Goal: Task Accomplishment & Management: Manage account settings

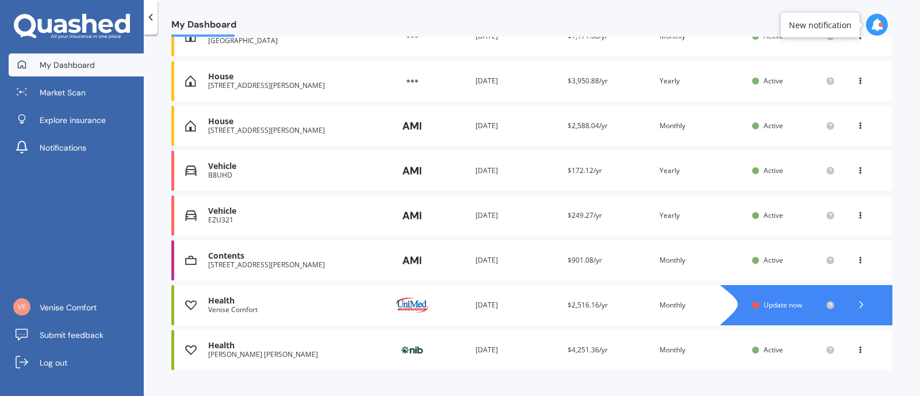
scroll to position [213, 0]
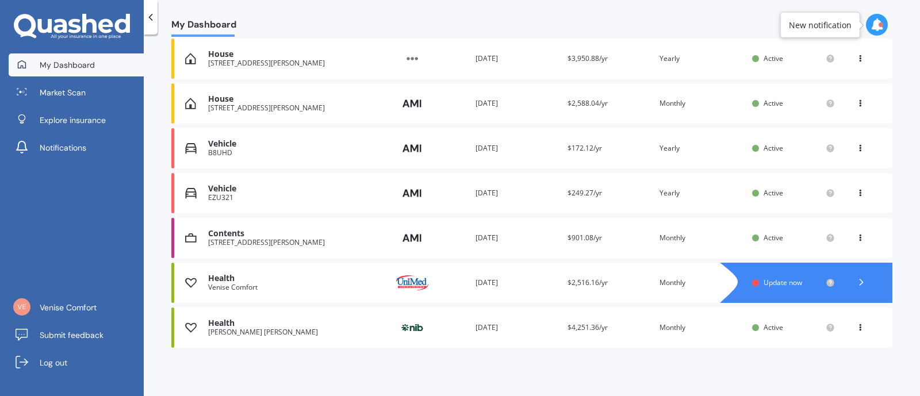
click at [775, 286] on span "Update now" at bounding box center [783, 283] width 39 height 10
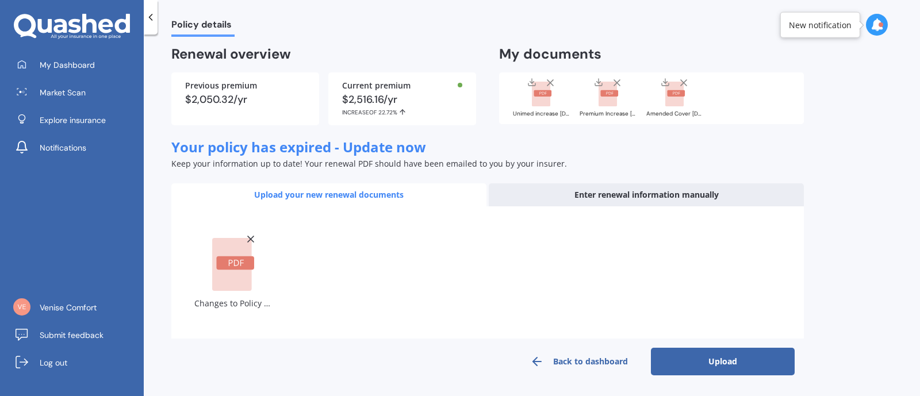
scroll to position [70, 0]
click at [682, 358] on button "Upload" at bounding box center [723, 363] width 144 height 28
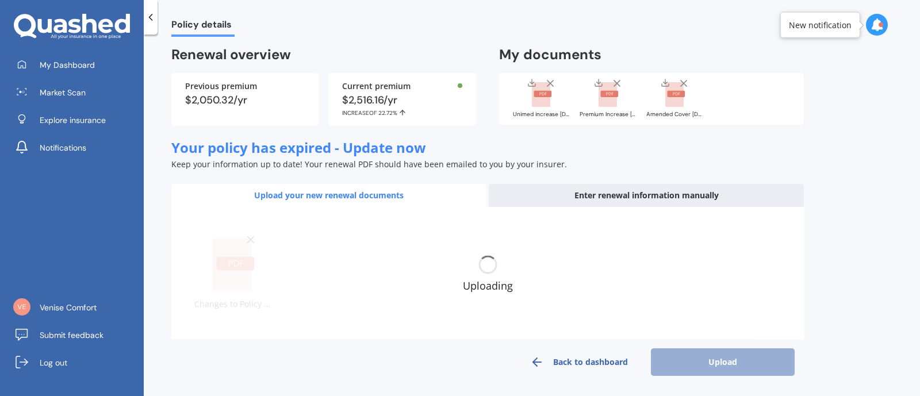
scroll to position [62, 0]
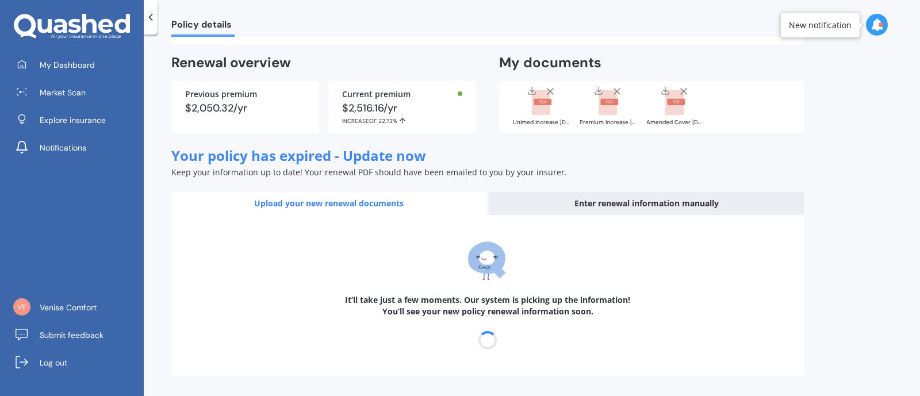
select select "01"
select select "08"
select select "2025"
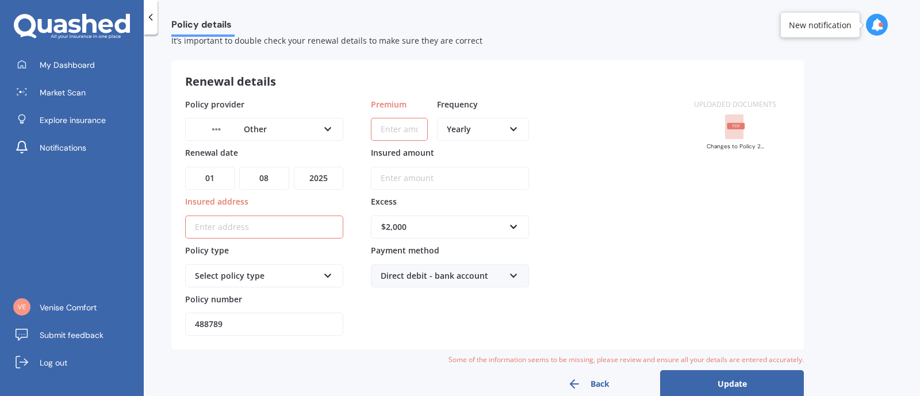
scroll to position [55, 0]
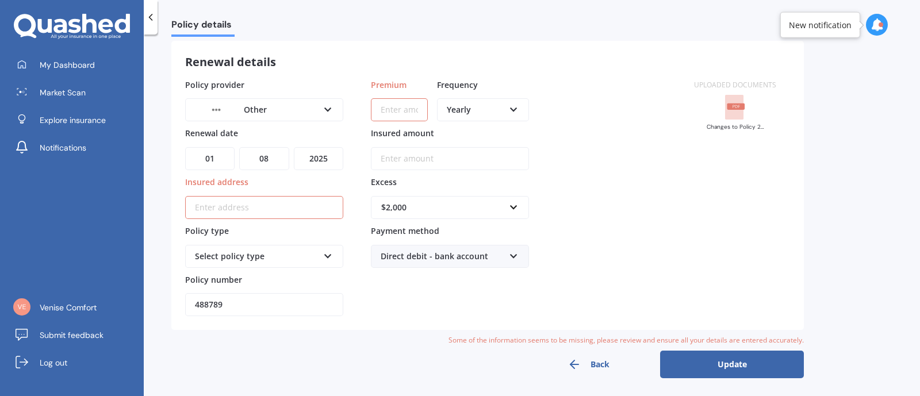
click at [56, 66] on span "My Dashboard" at bounding box center [67, 65] width 55 height 12
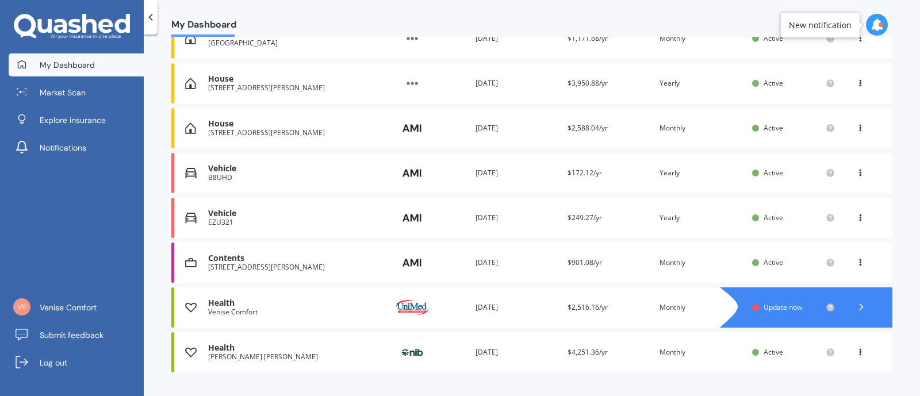
scroll to position [213, 0]
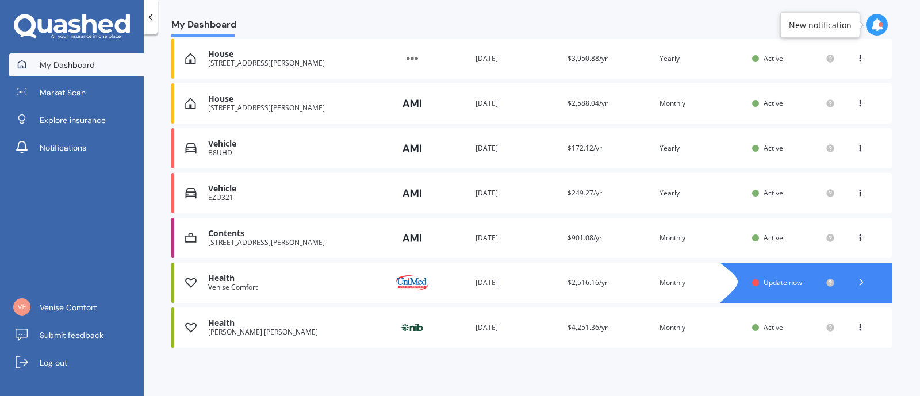
click at [783, 282] on span "Update now" at bounding box center [783, 283] width 39 height 10
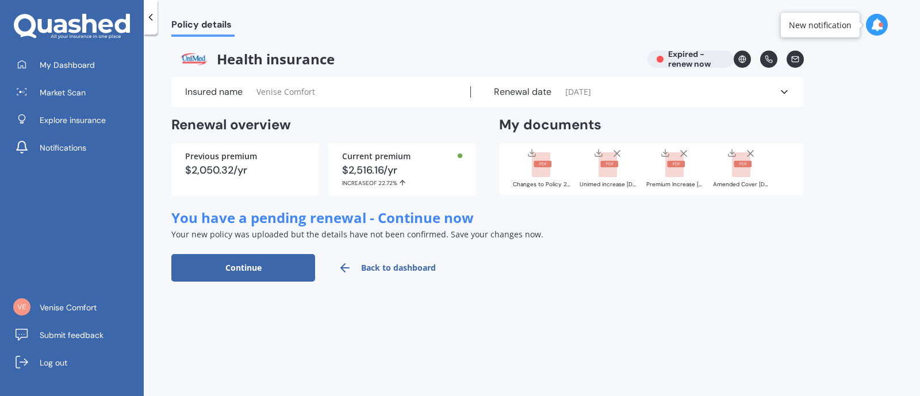
click at [256, 270] on button "Continue" at bounding box center [243, 268] width 144 height 28
select select "01"
select select "08"
select select "2025"
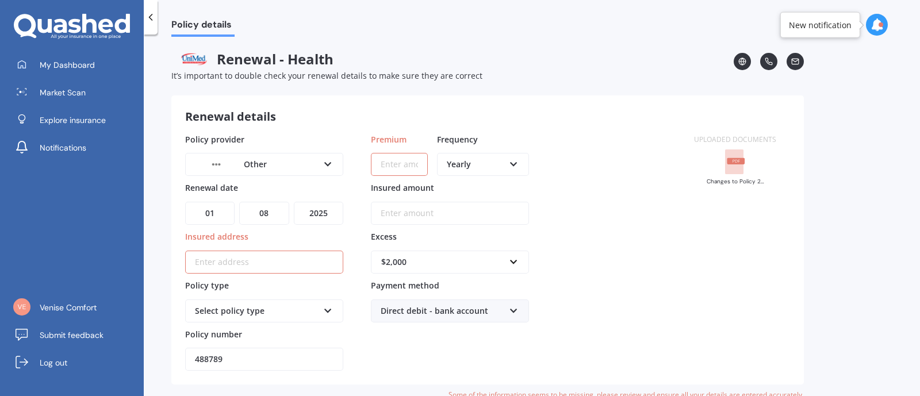
click at [267, 162] on div "Other" at bounding box center [257, 164] width 124 height 13
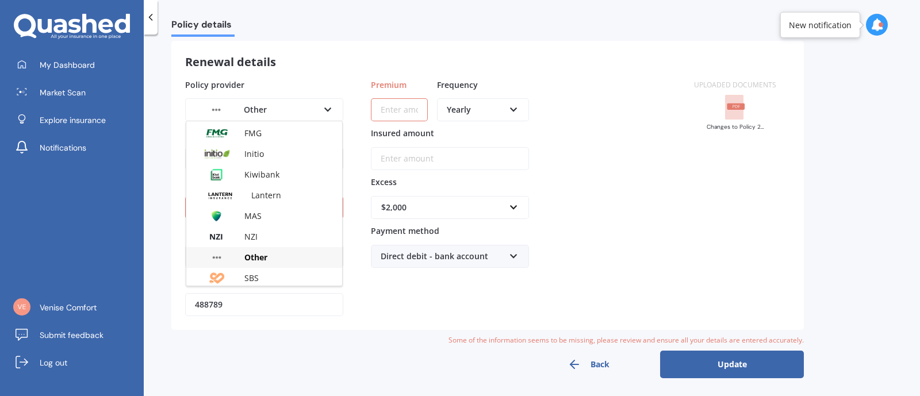
scroll to position [71, 0]
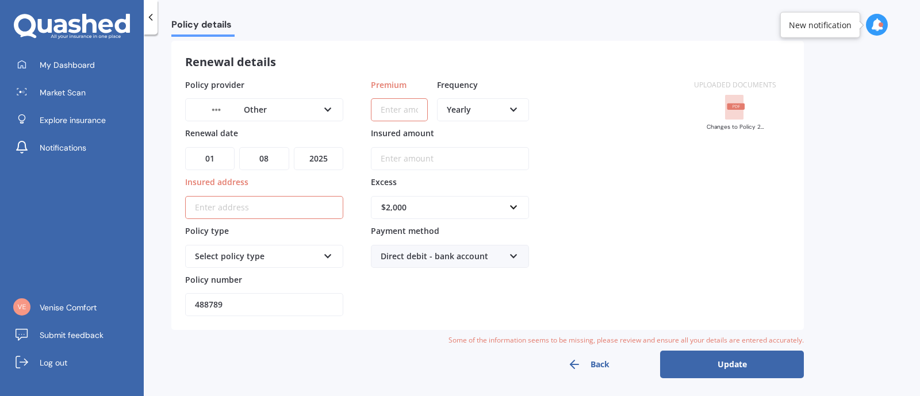
drag, startPoint x: 404, startPoint y: 108, endPoint x: 514, endPoint y: 149, distance: 117.4
click at [405, 108] on input "Premium" at bounding box center [399, 109] width 57 height 23
click at [401, 115] on input "Premium" at bounding box center [399, 109] width 57 height 23
type input "$343.53"
click at [476, 110] on div "Yearly" at bounding box center [476, 110] width 58 height 13
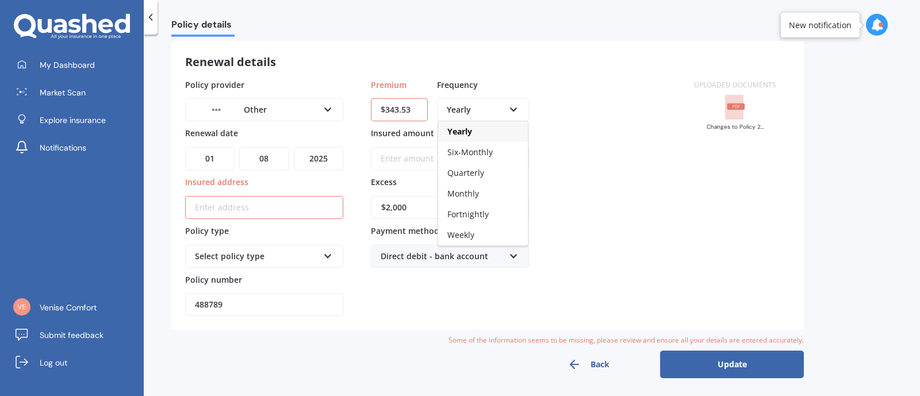
click at [493, 194] on div "Monthly" at bounding box center [483, 193] width 90 height 21
click at [435, 156] on input "Insured amount" at bounding box center [450, 158] width 158 height 23
click at [271, 207] on input "Insured address" at bounding box center [264, 207] width 158 height 23
click at [293, 251] on div "Select policy type" at bounding box center [257, 256] width 124 height 13
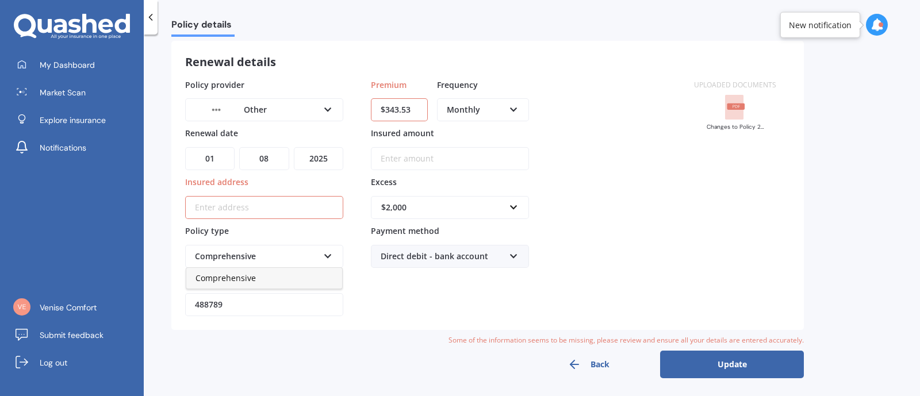
click at [269, 276] on div "Comprehensive" at bounding box center [264, 278] width 156 height 21
click at [266, 254] on div "Comprehensive" at bounding box center [257, 256] width 124 height 13
click at [260, 193] on div at bounding box center [264, 200] width 158 height 37
click at [707, 363] on button "Update" at bounding box center [732, 365] width 144 height 28
click at [255, 208] on input "Insured address" at bounding box center [264, 207] width 158 height 23
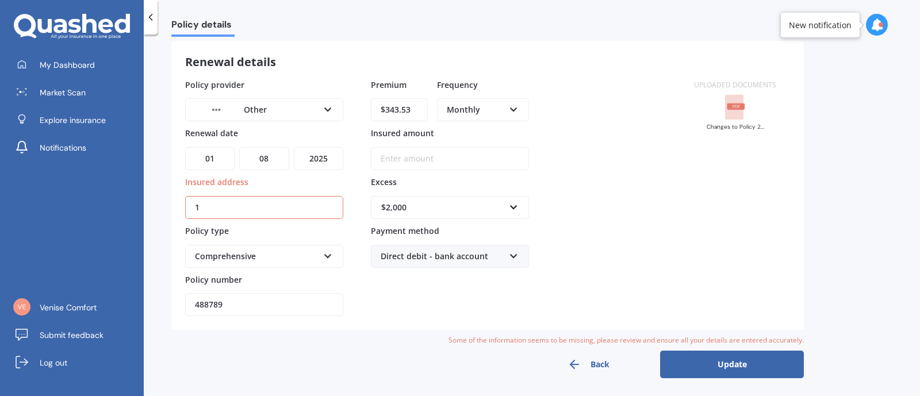
scroll to position [48, 0]
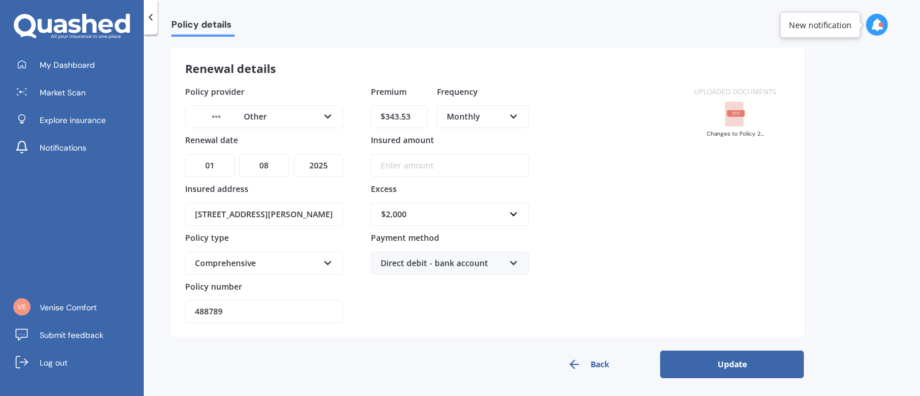
type input "[STREET_ADDRESS][PERSON_NAME]"
click at [726, 364] on button "Update" at bounding box center [732, 365] width 144 height 28
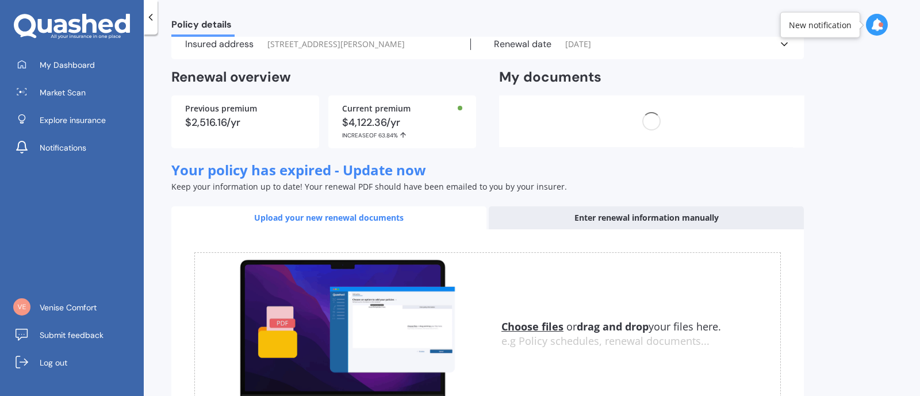
scroll to position [0, 0]
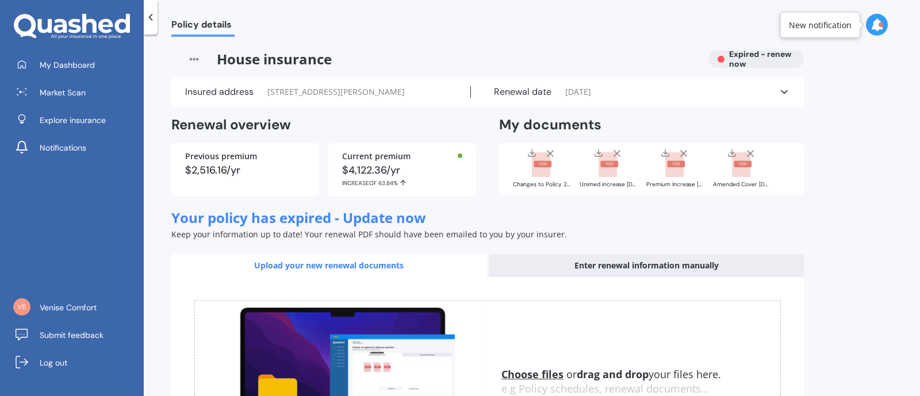
drag, startPoint x: 72, startPoint y: 57, endPoint x: 137, endPoint y: 75, distance: 68.1
click at [72, 58] on link "My Dashboard" at bounding box center [76, 64] width 135 height 23
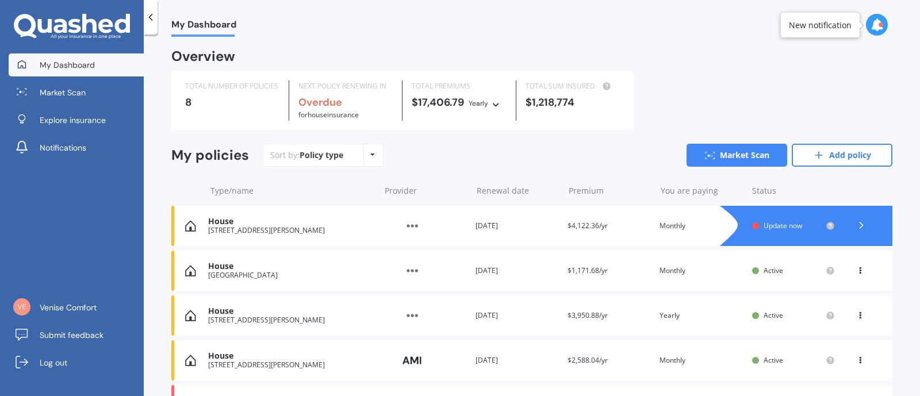
click at [772, 227] on span "Update now" at bounding box center [783, 226] width 39 height 10
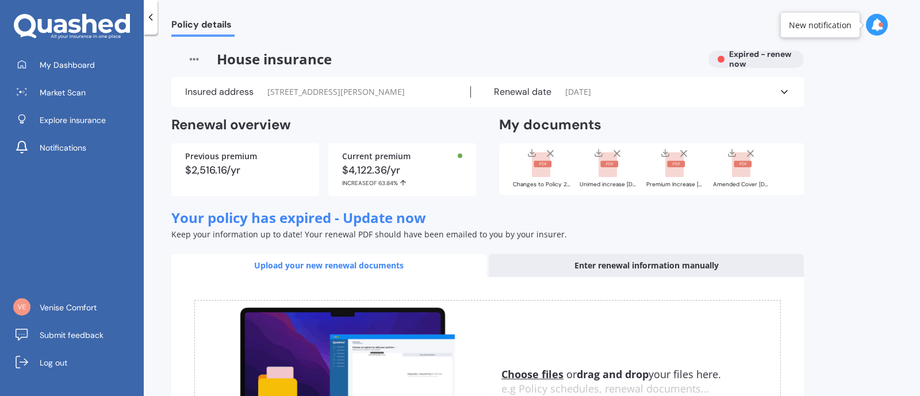
click at [591, 94] on span "[DATE]" at bounding box center [578, 92] width 26 height 12
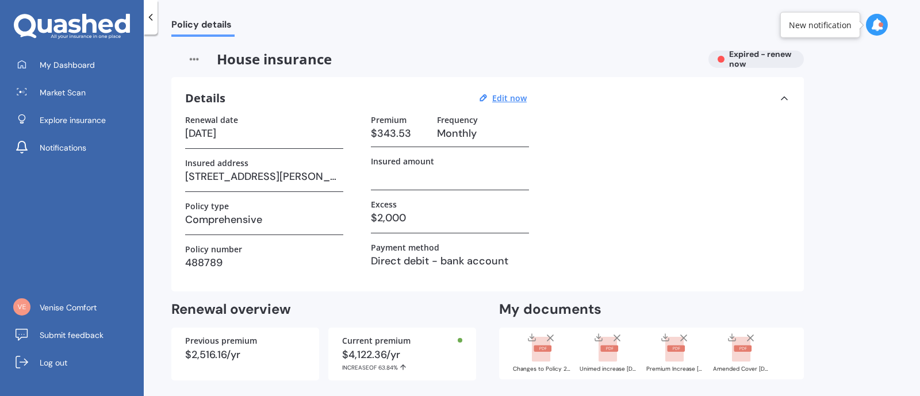
click at [293, 174] on h3 "[STREET_ADDRESS][PERSON_NAME]" at bounding box center [264, 176] width 158 height 17
click at [274, 139] on h3 "[DATE]" at bounding box center [264, 133] width 158 height 17
click at [248, 133] on h3 "[DATE]" at bounding box center [264, 133] width 158 height 17
click at [221, 133] on h3 "[DATE]" at bounding box center [264, 133] width 158 height 17
drag, startPoint x: 215, startPoint y: 132, endPoint x: 340, endPoint y: 127, distance: 124.9
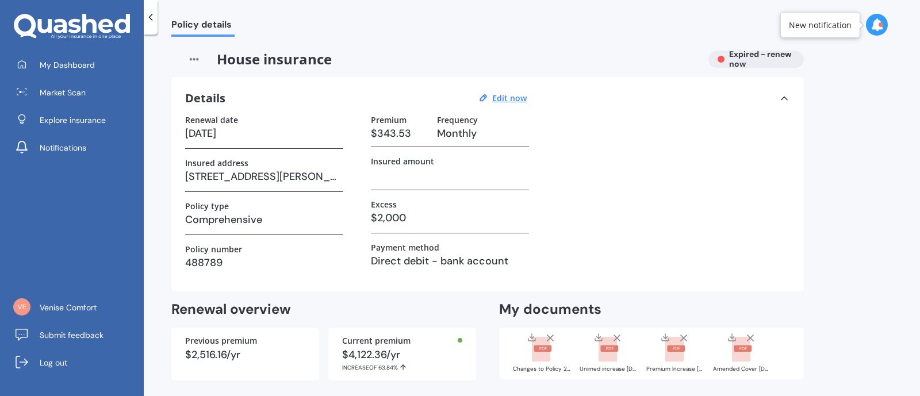
click at [340, 127] on h3 "[DATE]" at bounding box center [264, 133] width 158 height 17
drag, startPoint x: 522, startPoint y: 97, endPoint x: 542, endPoint y: 132, distance: 40.2
click at [522, 97] on u "Edit now" at bounding box center [509, 98] width 35 height 11
select select "01"
select select "08"
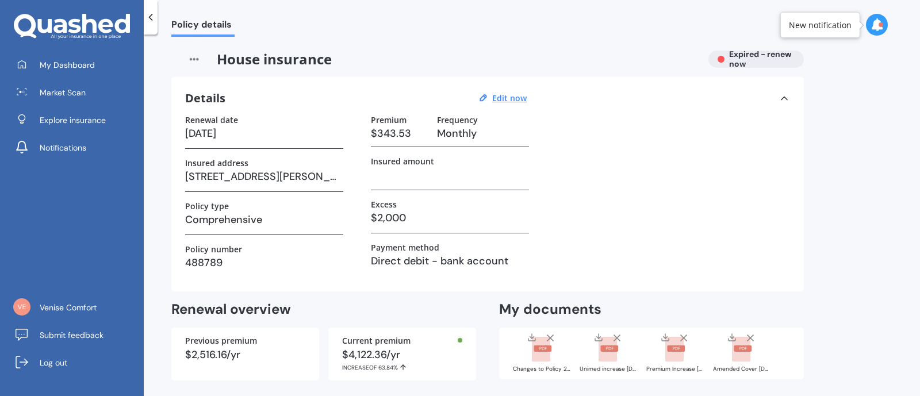
select select "2025"
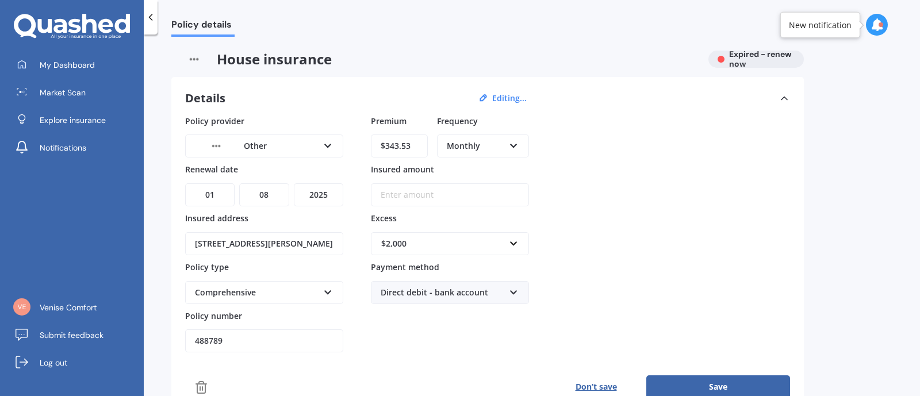
click at [267, 194] on select "MM 01 02 03 04 05 06 07 08 09 10 11 12" at bounding box center [263, 194] width 49 height 23
select select "05"
click at [239, 183] on select "MM 01 02 03 04 05 06 07 08 09 10 11 12" at bounding box center [263, 194] width 49 height 23
drag, startPoint x: 326, startPoint y: 194, endPoint x: 332, endPoint y: 196, distance: 6.6
click at [326, 194] on select "YYYY 2027 2026 2025 2024 2023 2022 2021 2020 2019 2018 2017 2016 2015 2014 2013…" at bounding box center [318, 194] width 49 height 23
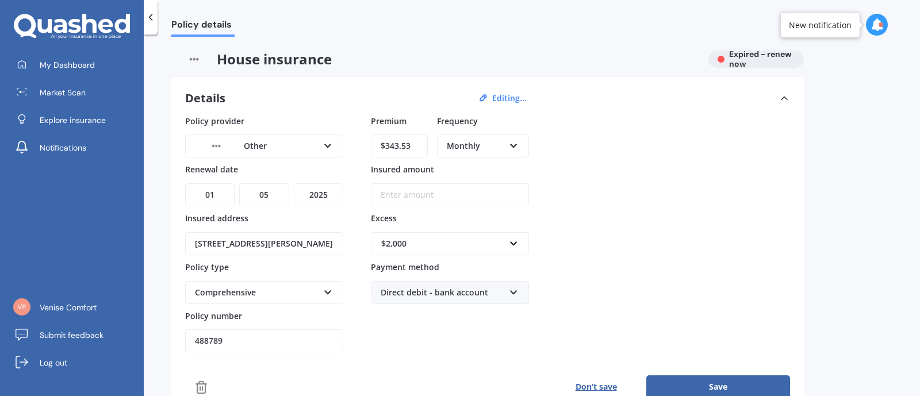
select select "2026"
click at [294, 183] on select "YYYY 2027 2026 2025 2024 2023 2022 2021 2020 2019 2018 2017 2016 2015 2014 2013…" at bounding box center [318, 194] width 49 height 23
click at [269, 195] on select "MM 01 02 03 04 05 06 07 08 09 10 11 12" at bounding box center [263, 194] width 49 height 23
click at [239, 183] on select "MM 01 02 03 04 05 06 07 08 09 10 11 12" at bounding box center [263, 194] width 49 height 23
click at [456, 200] on input "Insured amount" at bounding box center [450, 194] width 158 height 23
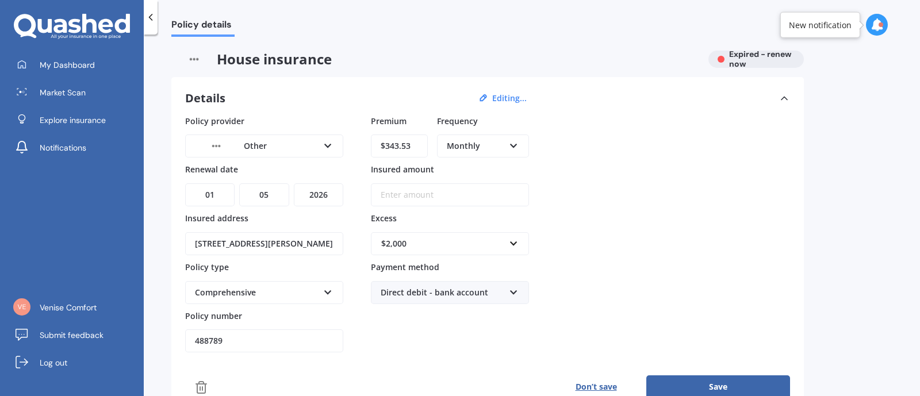
drag, startPoint x: 405, startPoint y: 148, endPoint x: 326, endPoint y: 143, distance: 79.5
click at [326, 143] on div "Policy provider Other AA AMI AMP ANZ ASB Ando BNZ Co-Operative Bank FMG Initio …" at bounding box center [487, 234] width 605 height 238
type input "$343.53"
drag, startPoint x: 416, startPoint y: 142, endPoint x: 298, endPoint y: 141, distance: 118.5
click at [298, 141] on div "Policy provider Other AA AMI AMP ANZ ASB Ando BNZ Co-Operative Bank FMG Initio …" at bounding box center [487, 234] width 605 height 238
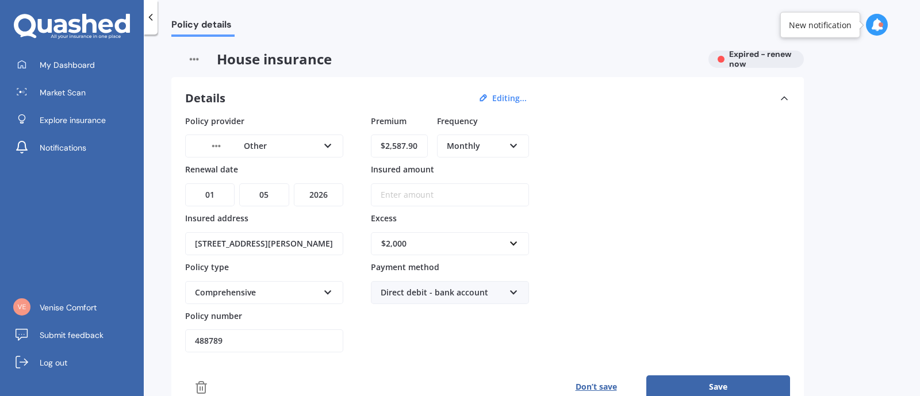
type input "$2,587.90"
click at [552, 144] on div "Policy provider Other AA AMI AMP ANZ ASB Ando BNZ Co-Operative Bank FMG Initio …" at bounding box center [487, 234] width 605 height 238
click at [470, 143] on div "Monthly" at bounding box center [476, 146] width 58 height 13
click at [460, 166] on span "Yearly" at bounding box center [459, 167] width 24 height 11
click at [430, 194] on input "Insured amount" at bounding box center [450, 194] width 158 height 23
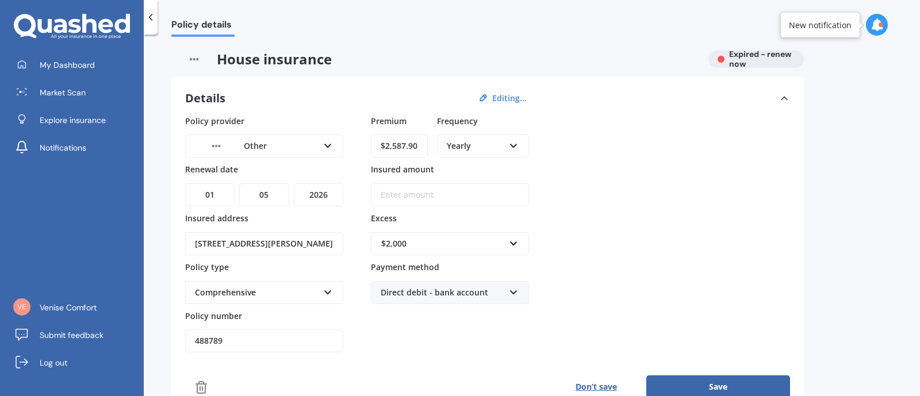
click at [437, 196] on input "Insured amount" at bounding box center [450, 194] width 158 height 23
type input "$670,000"
click at [619, 213] on div "Policy provider Other AA AMI AMP ANZ ASB Ando BNZ Co-Operative Bank FMG Initio …" at bounding box center [487, 234] width 605 height 238
drag, startPoint x: 412, startPoint y: 146, endPoint x: 311, endPoint y: 142, distance: 101.9
click at [311, 142] on div "Policy provider Other AA AMI AMP ANZ ASB Ando BNZ Co-Operative Bank FMG Initio …" at bounding box center [487, 234] width 605 height 238
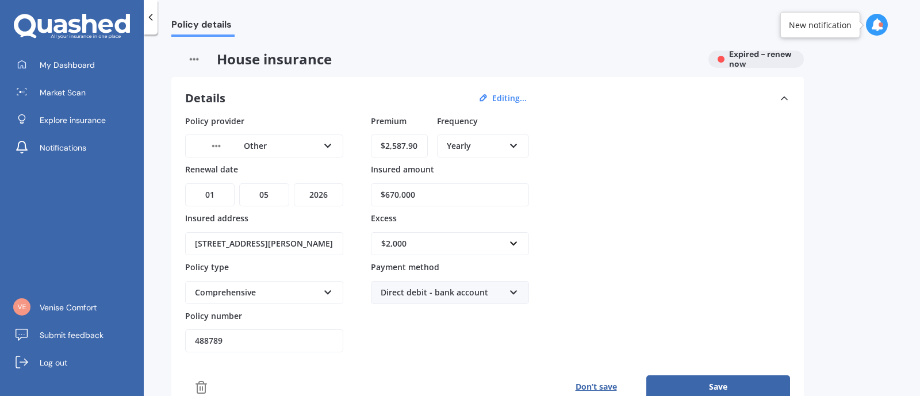
drag, startPoint x: 415, startPoint y: 145, endPoint x: 325, endPoint y: 144, distance: 89.7
click at [324, 143] on div "Policy provider Other AA AMI AMP ANZ ASB Ando BNZ Co-Operative Bank FMG Initio …" at bounding box center [487, 234] width 605 height 238
type input "$215.66"
drag, startPoint x: 475, startPoint y: 149, endPoint x: 514, endPoint y: 231, distance: 90.8
click at [475, 150] on div "Yearly" at bounding box center [476, 146] width 58 height 13
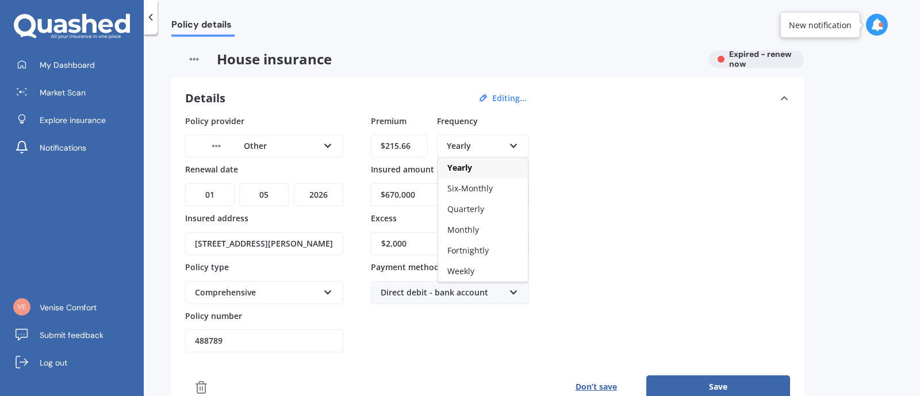
click at [477, 234] on span "Monthly" at bounding box center [463, 229] width 32 height 11
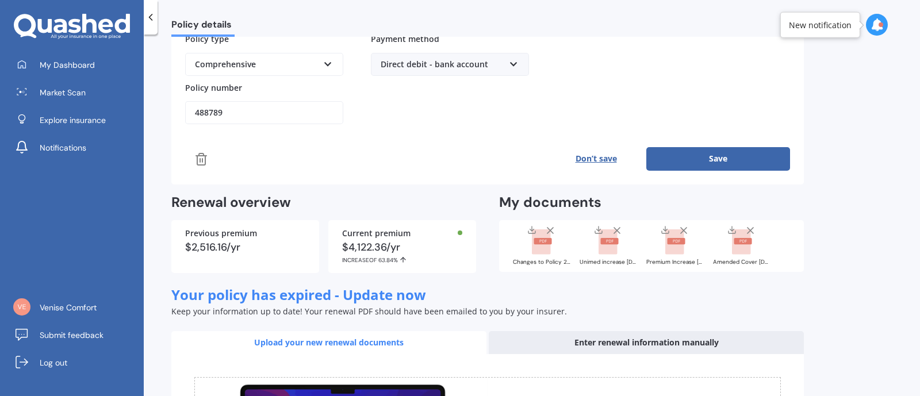
scroll to position [239, 0]
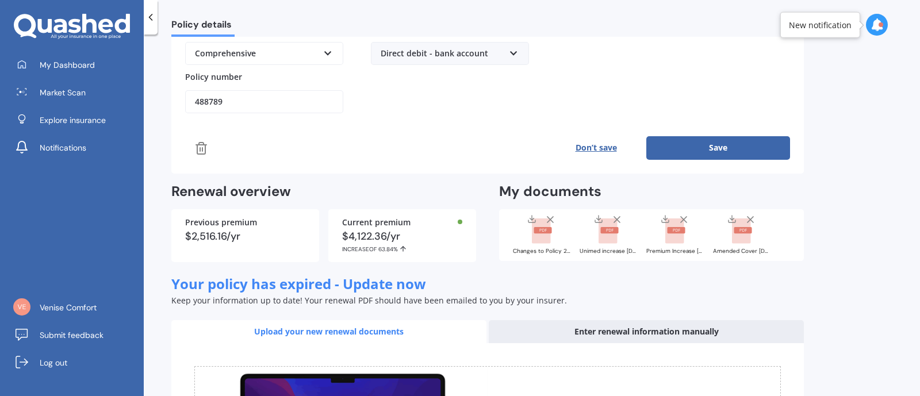
click at [705, 146] on button "Save" at bounding box center [718, 147] width 144 height 23
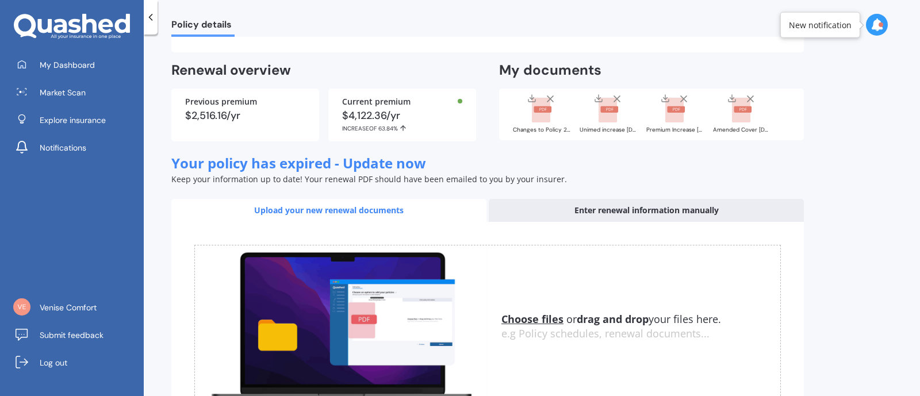
scroll to position [46, 0]
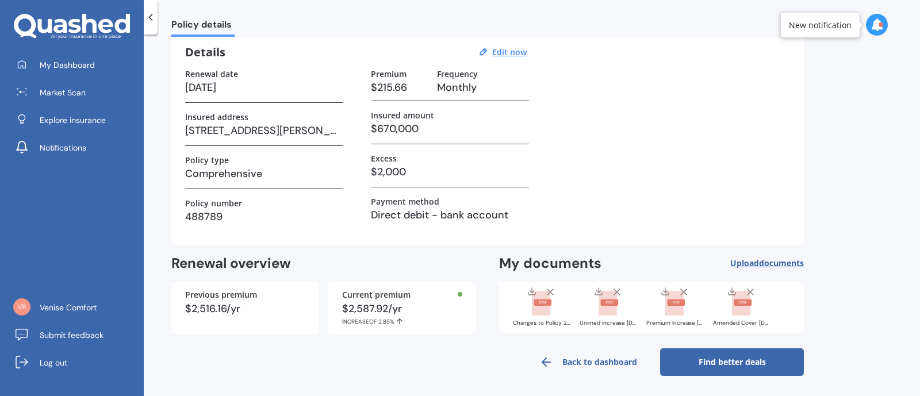
click at [53, 66] on span "My Dashboard" at bounding box center [67, 65] width 55 height 12
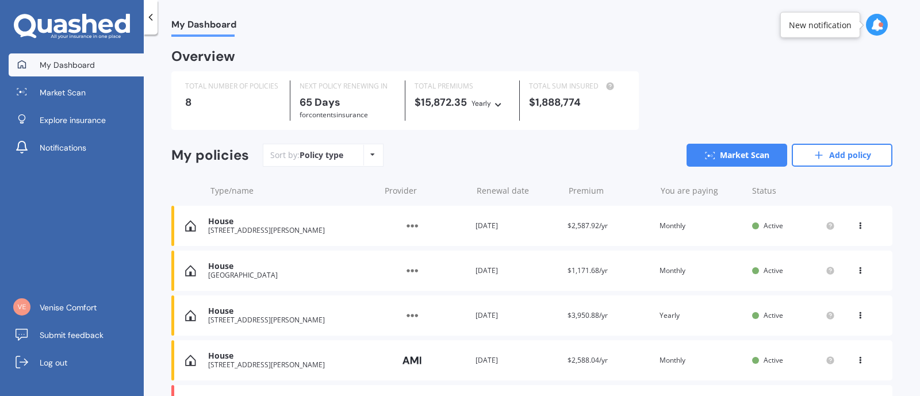
click at [76, 87] on span "Market Scan" at bounding box center [63, 93] width 46 height 12
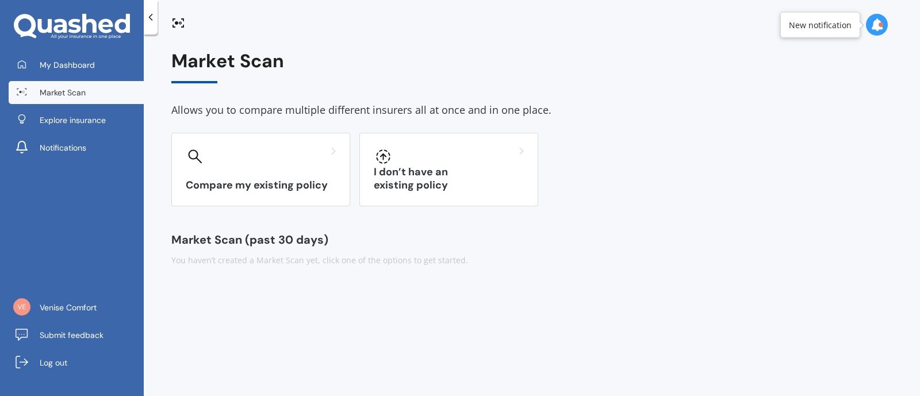
click at [60, 68] on span "My Dashboard" at bounding box center [67, 65] width 55 height 12
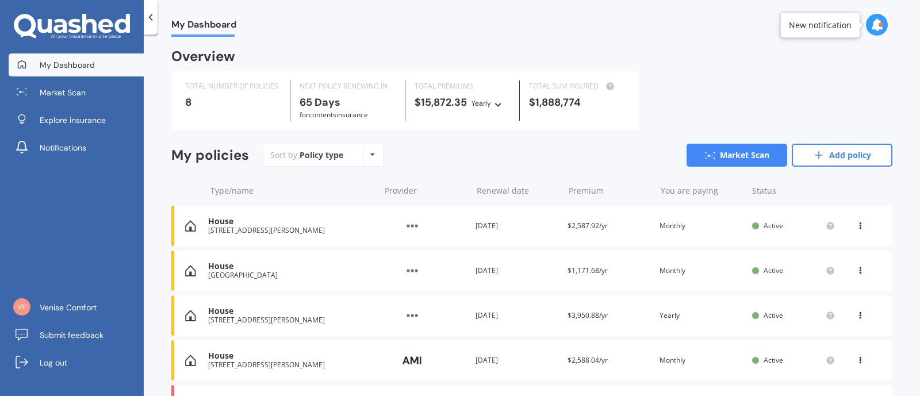
click at [455, 108] on div "$15,872.35 Yearly Yearly Six-Monthly Quarterly Monthly Fortnightly Weekly" at bounding box center [462, 103] width 95 height 13
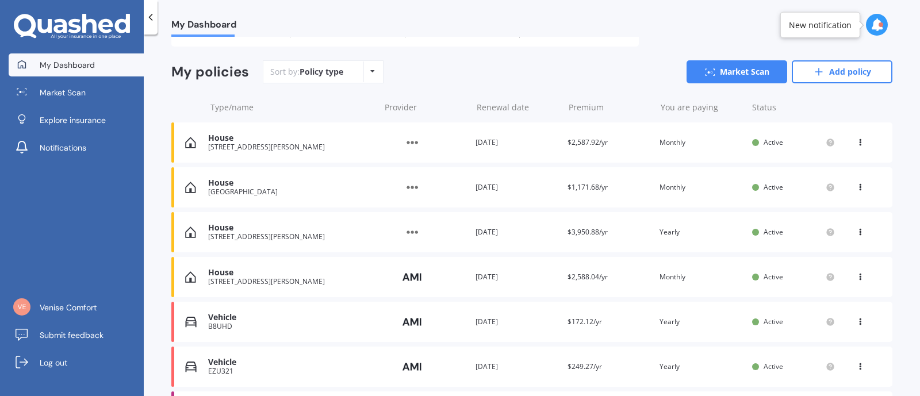
scroll to position [120, 0]
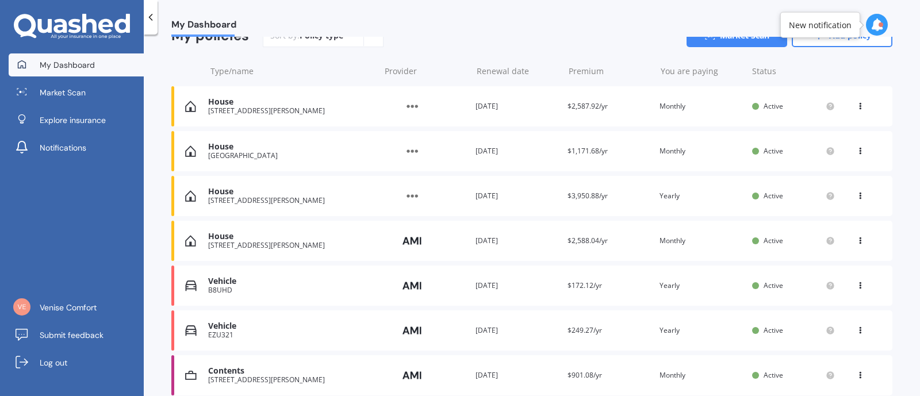
click at [849, 151] on div "View option View policy Delete" at bounding box center [861, 152] width 35 height 12
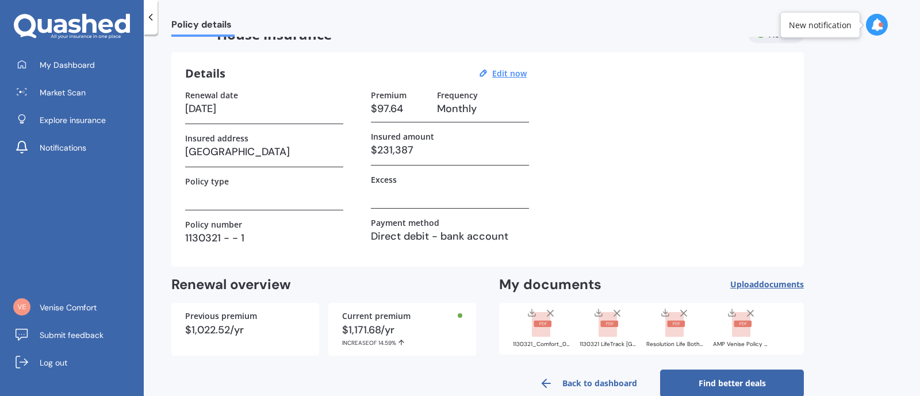
scroll to position [45, 0]
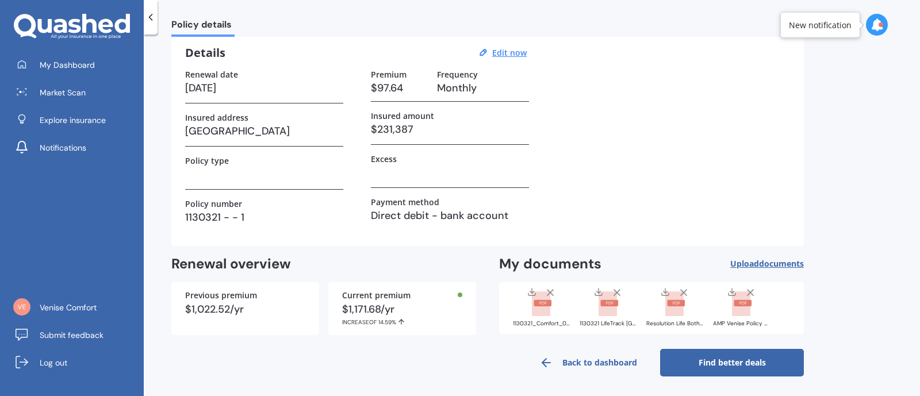
drag, startPoint x: 148, startPoint y: 21, endPoint x: 231, endPoint y: 74, distance: 98.3
click at [151, 24] on div at bounding box center [151, 17] width 14 height 35
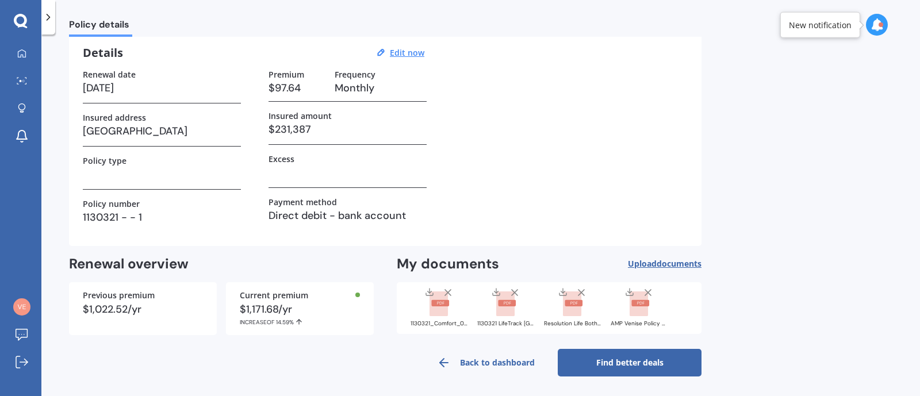
drag, startPoint x: 45, startPoint y: 18, endPoint x: 52, endPoint y: 21, distance: 6.9
click at [45, 18] on icon at bounding box center [49, 18] width 12 height 12
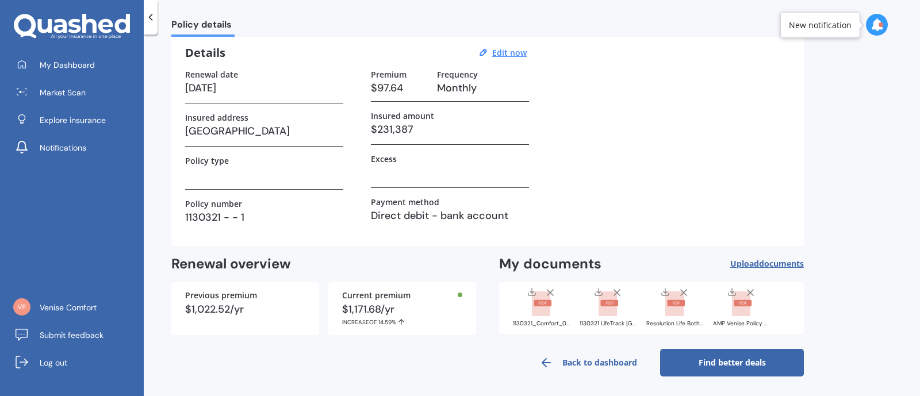
click at [53, 64] on span "My Dashboard" at bounding box center [67, 65] width 55 height 12
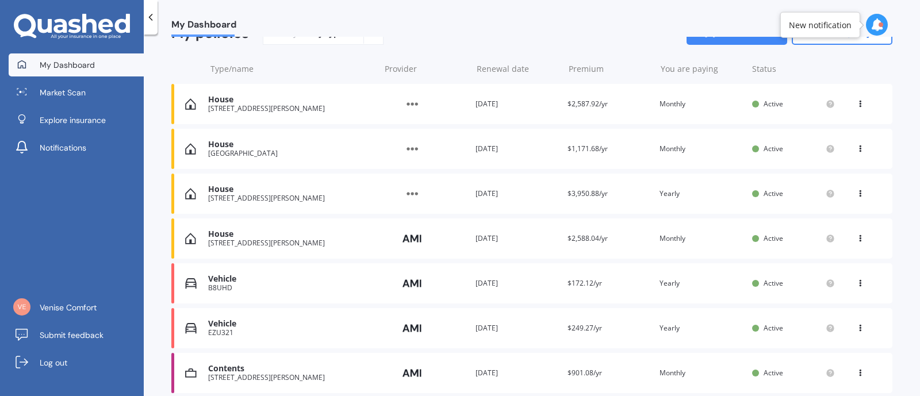
scroll to position [93, 0]
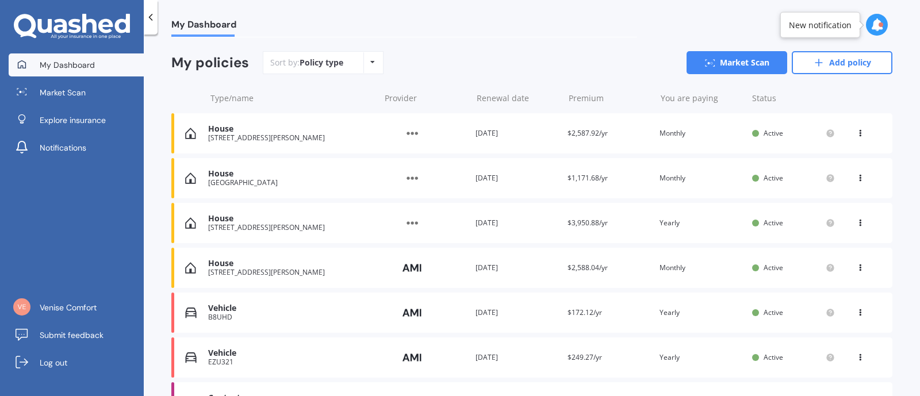
click at [856, 223] on icon at bounding box center [860, 220] width 8 height 7
click at [847, 262] on div "Delete" at bounding box center [835, 268] width 114 height 23
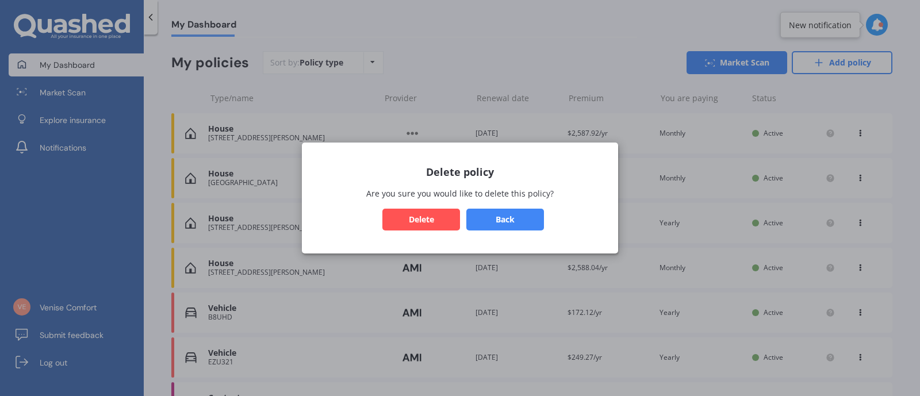
click at [419, 223] on button "Delete" at bounding box center [421, 220] width 78 height 22
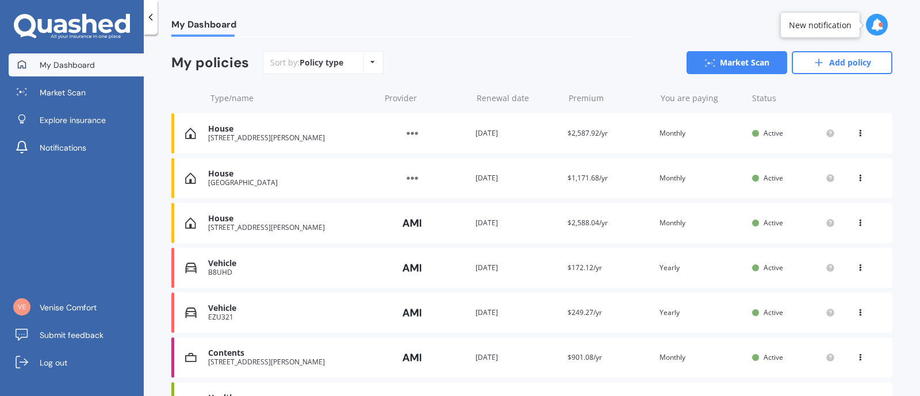
click at [856, 178] on icon at bounding box center [860, 176] width 8 height 7
click at [828, 224] on div "Delete" at bounding box center [835, 223] width 114 height 23
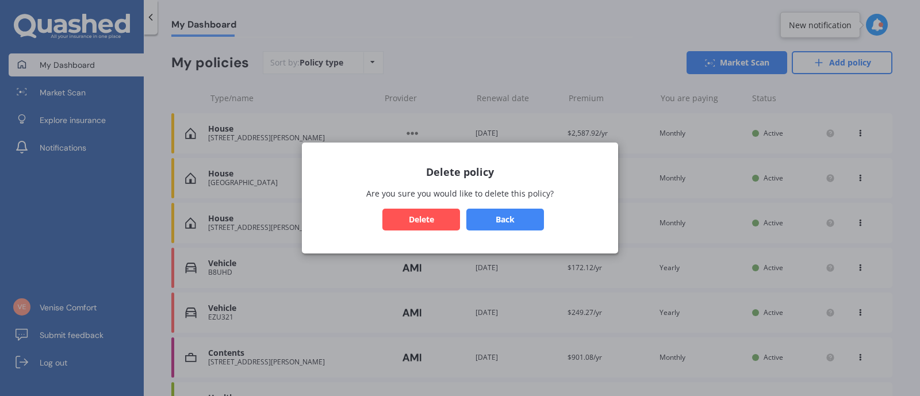
drag, startPoint x: 403, startPoint y: 226, endPoint x: 463, endPoint y: 235, distance: 61.0
click at [403, 226] on button "Delete" at bounding box center [421, 220] width 78 height 22
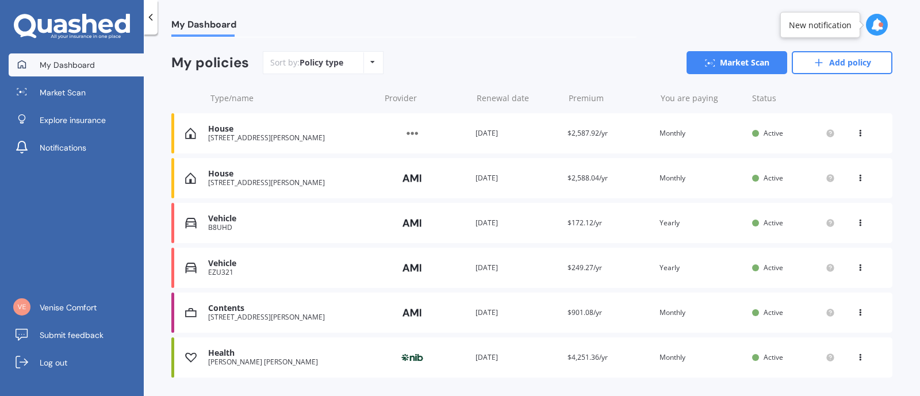
click at [292, 136] on div "[STREET_ADDRESS][PERSON_NAME]" at bounding box center [291, 138] width 166 height 8
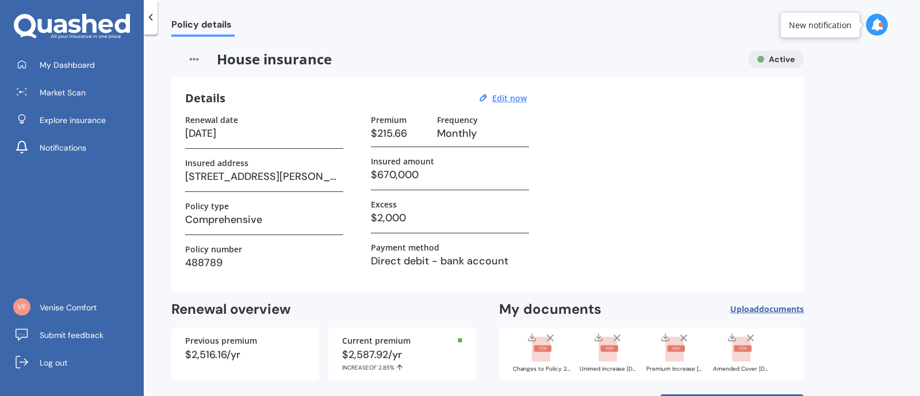
click at [518, 95] on u "Edit now" at bounding box center [509, 98] width 35 height 11
select select "01"
select select "05"
select select "2026"
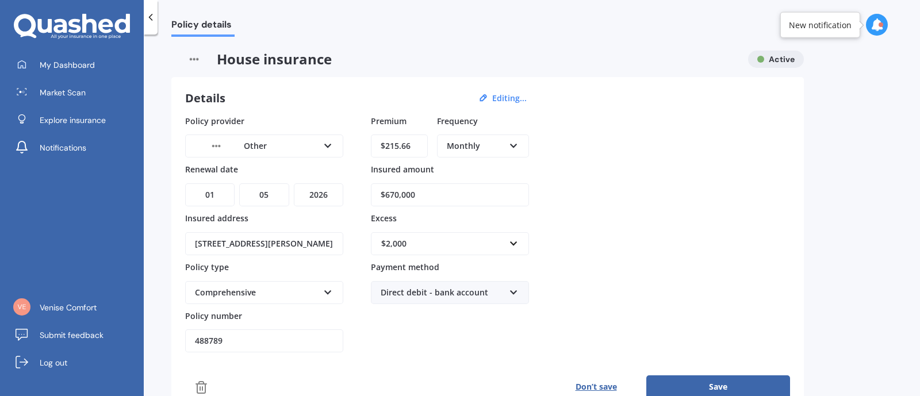
click at [303, 143] on div "Other" at bounding box center [257, 146] width 124 height 13
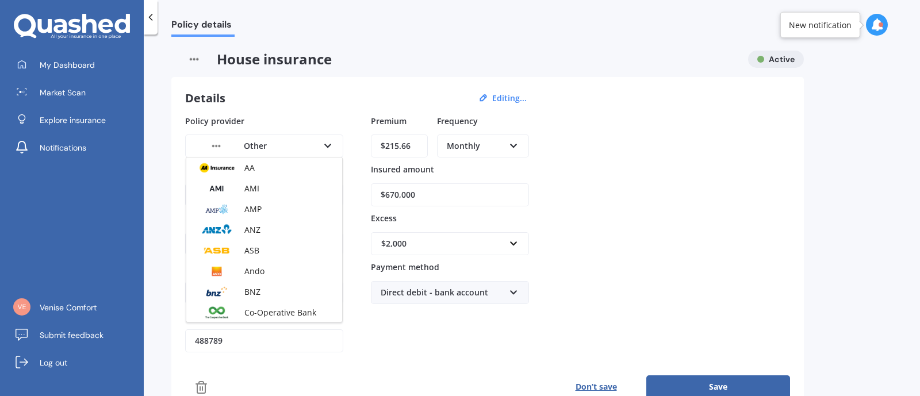
click at [244, 183] on span "AMI" at bounding box center [251, 188] width 15 height 11
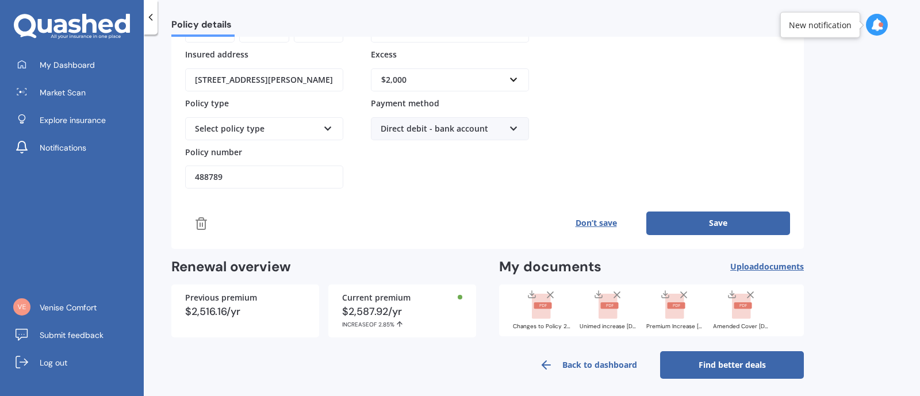
click at [696, 217] on button "Save" at bounding box center [718, 223] width 144 height 23
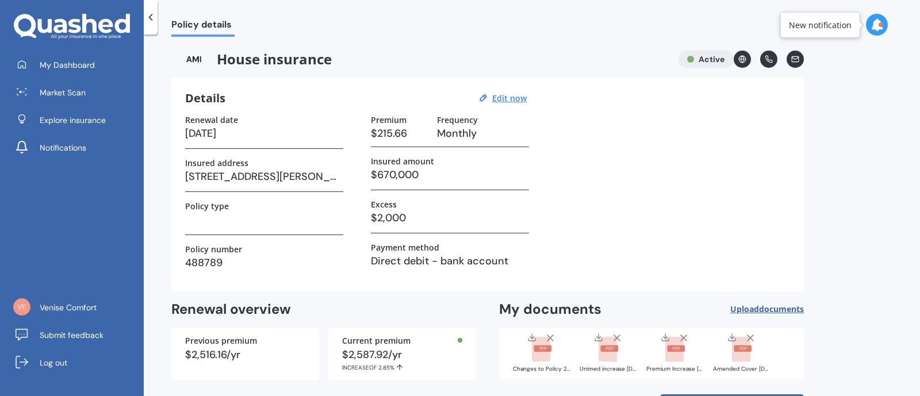
click at [70, 64] on span "My Dashboard" at bounding box center [67, 65] width 55 height 12
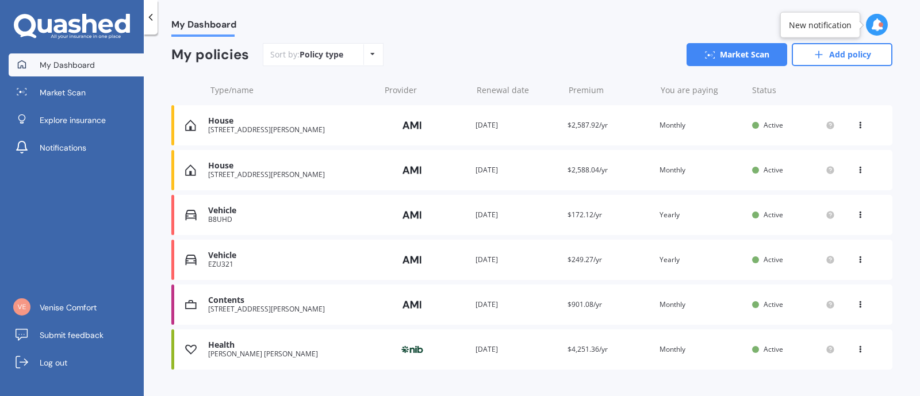
scroll to position [120, 0]
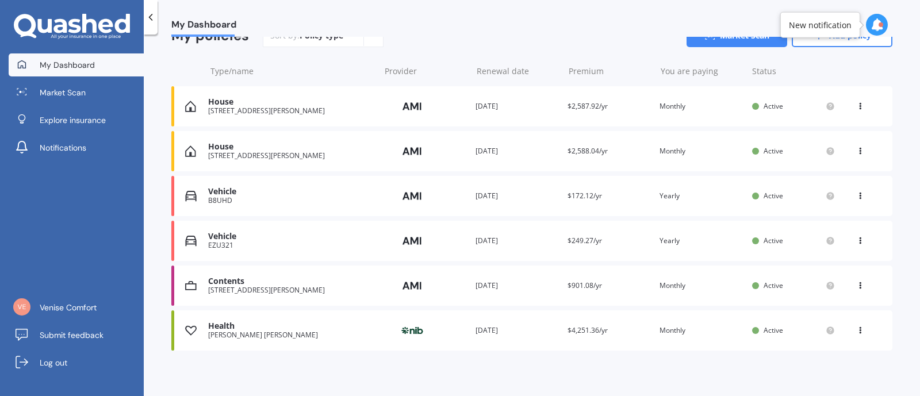
click at [856, 150] on icon at bounding box center [860, 149] width 8 height 7
click at [843, 198] on div "Delete" at bounding box center [835, 196] width 114 height 23
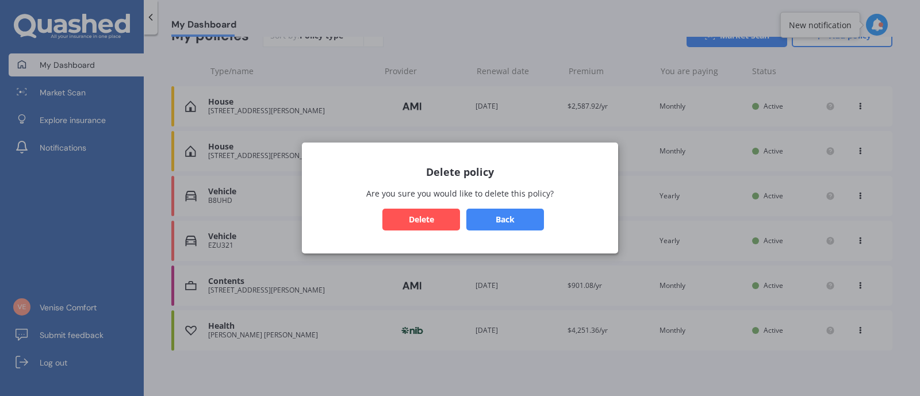
drag, startPoint x: 396, startPoint y: 218, endPoint x: 542, endPoint y: 232, distance: 146.2
click at [397, 219] on button "Delete" at bounding box center [421, 220] width 78 height 22
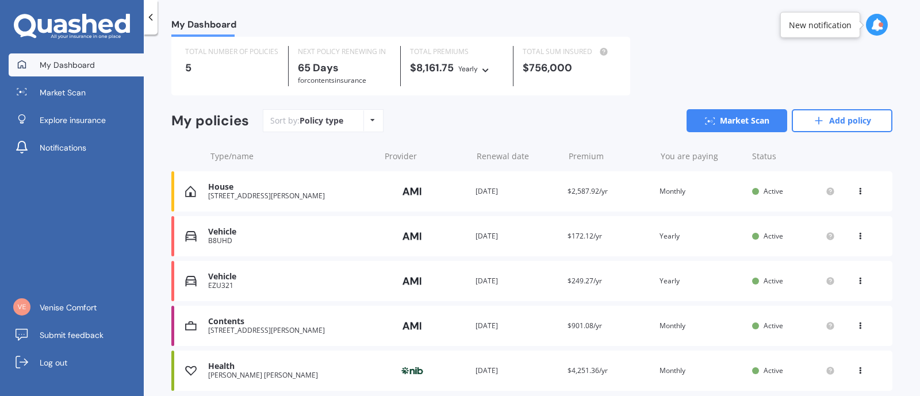
scroll to position [78, 0]
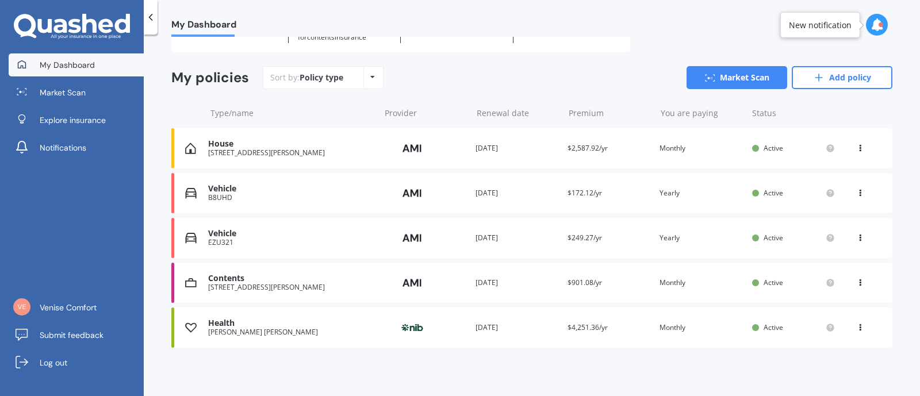
click at [222, 152] on div "[STREET_ADDRESS][PERSON_NAME]" at bounding box center [291, 153] width 166 height 8
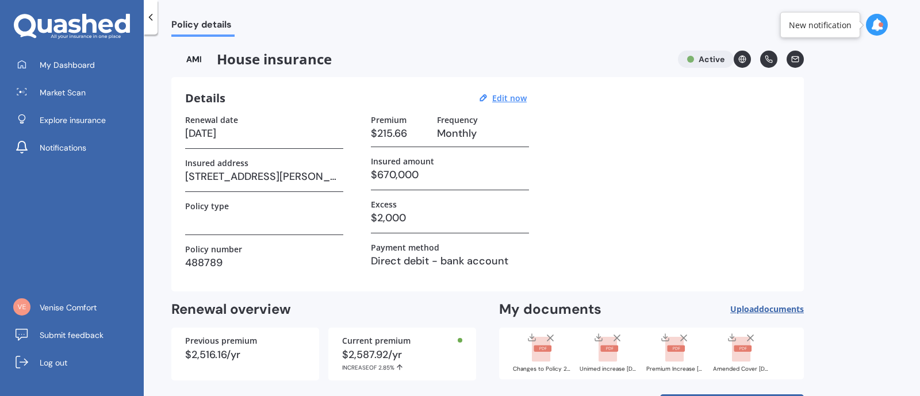
click at [505, 101] on u "Edit now" at bounding box center [509, 98] width 35 height 11
select select "01"
select select "05"
select select "2026"
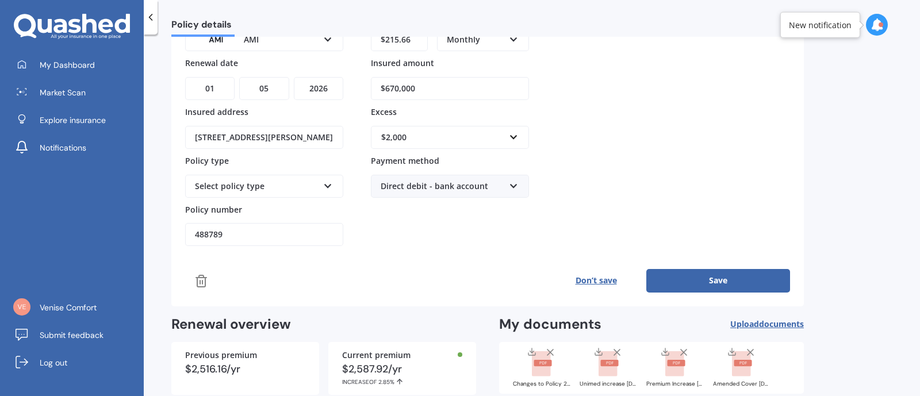
scroll to position [120, 0]
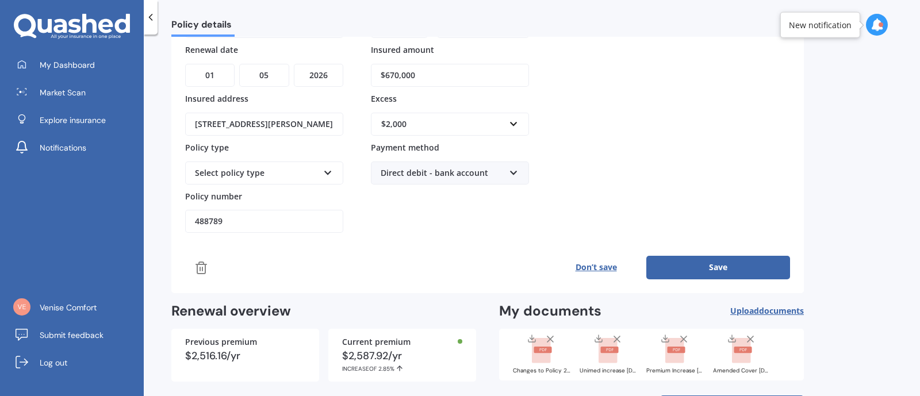
drag, startPoint x: 188, startPoint y: 211, endPoint x: 156, endPoint y: 215, distance: 31.8
click at [156, 214] on div "Policy details House insurance Active Details Editing... Policy provider AMI AA…" at bounding box center [532, 218] width 776 height 362
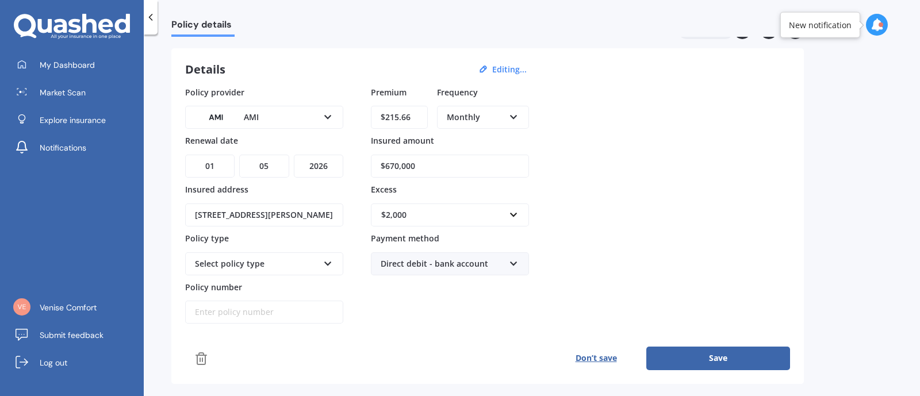
scroll to position [0, 0]
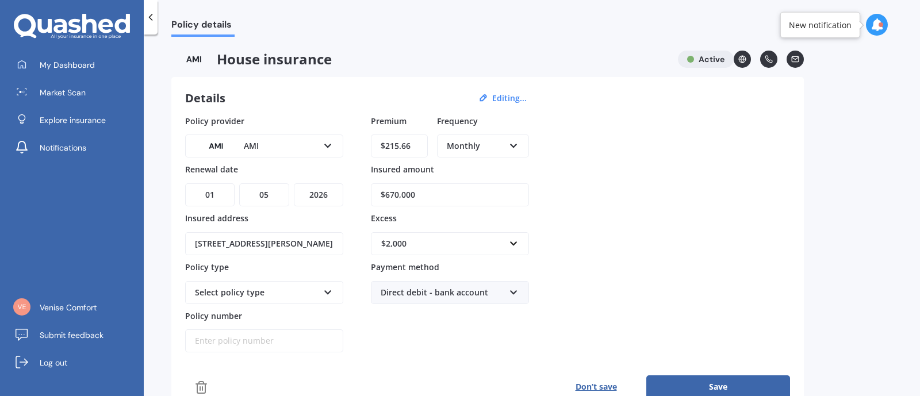
click at [70, 60] on span "My Dashboard" at bounding box center [67, 65] width 55 height 12
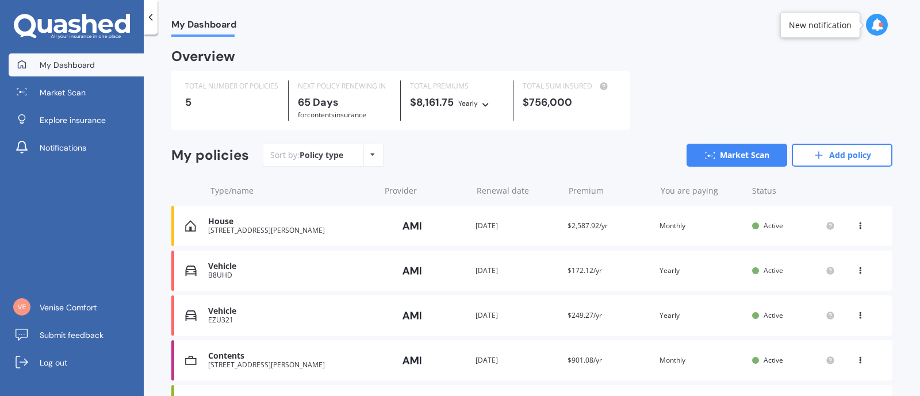
scroll to position [78, 0]
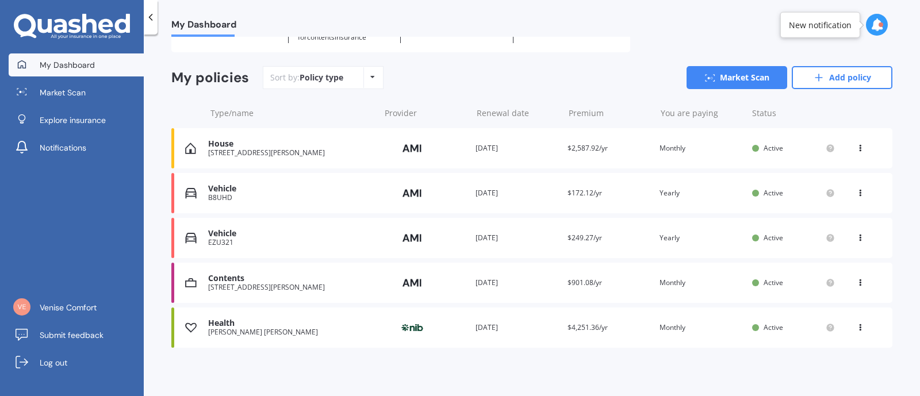
click at [860, 77] on link "Add policy" at bounding box center [842, 77] width 101 height 23
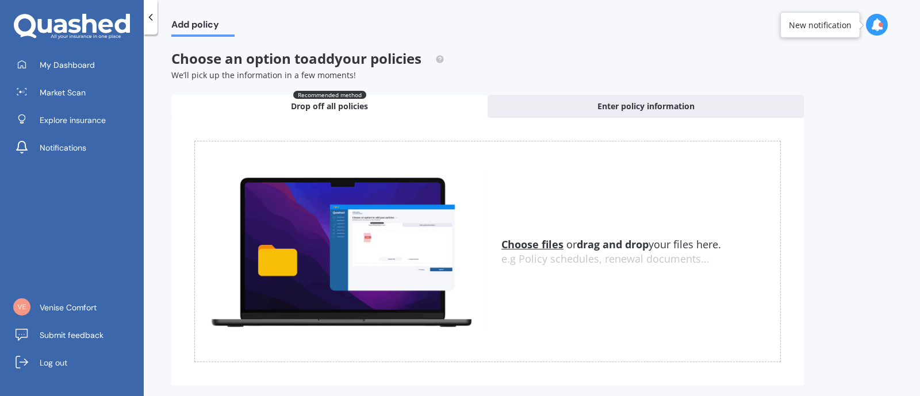
click at [626, 105] on span "Enter policy information" at bounding box center [646, 107] width 97 height 12
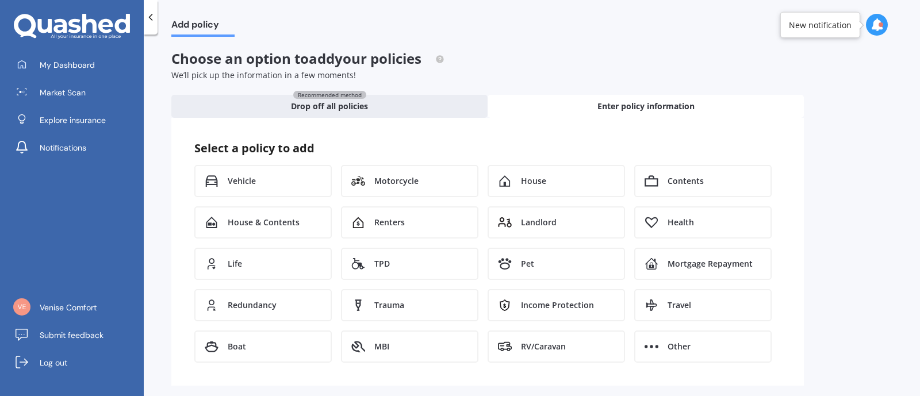
click at [698, 220] on div "Health" at bounding box center [702, 222] width 137 height 32
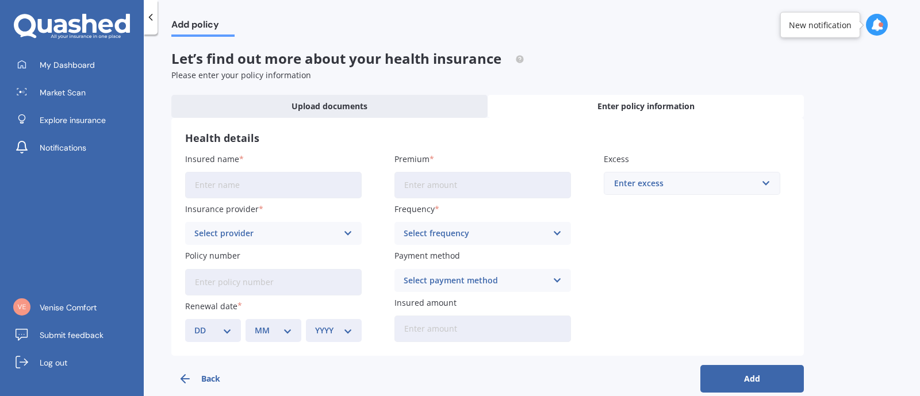
drag, startPoint x: 237, startPoint y: 180, endPoint x: 362, endPoint y: 194, distance: 126.1
click at [238, 180] on input "Insured name" at bounding box center [273, 185] width 177 height 26
type input "D"
type input "Venise Comfort"
click at [431, 189] on input "Premium" at bounding box center [483, 185] width 177 height 26
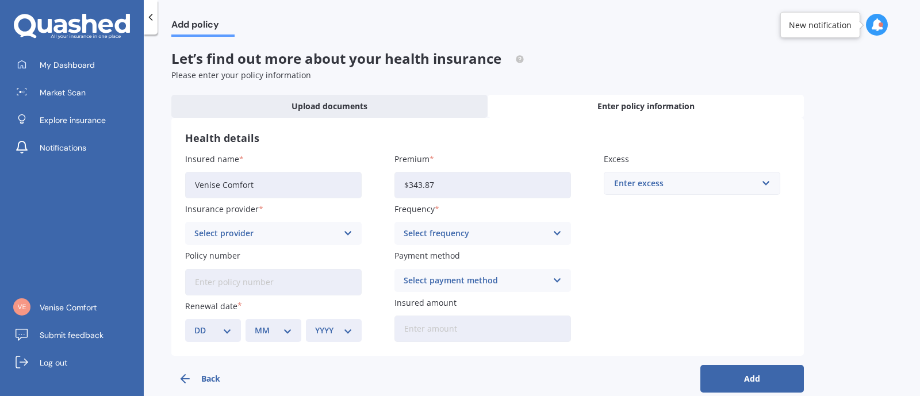
type input "$343.87"
click at [542, 232] on div "Select frequency" at bounding box center [475, 233] width 143 height 13
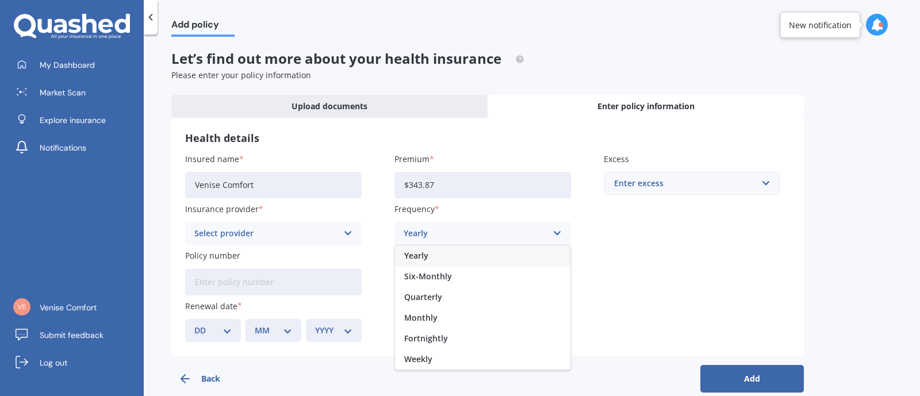
click at [453, 315] on div "Monthly" at bounding box center [482, 318] width 175 height 21
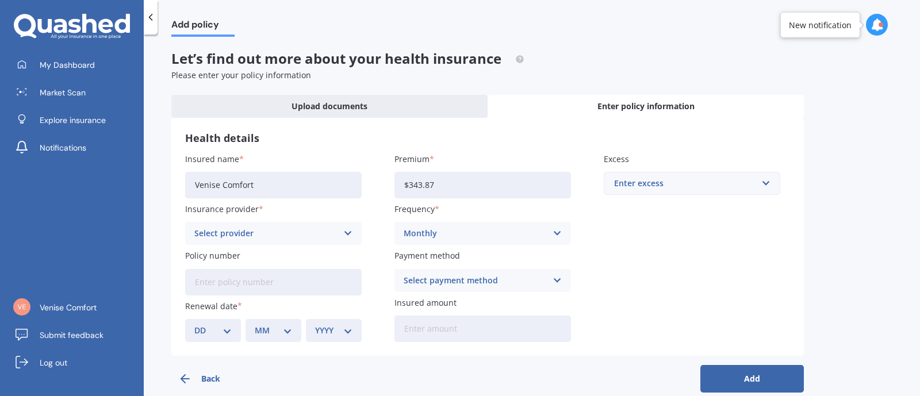
click at [265, 227] on div "Select provider" at bounding box center [265, 233] width 143 height 13
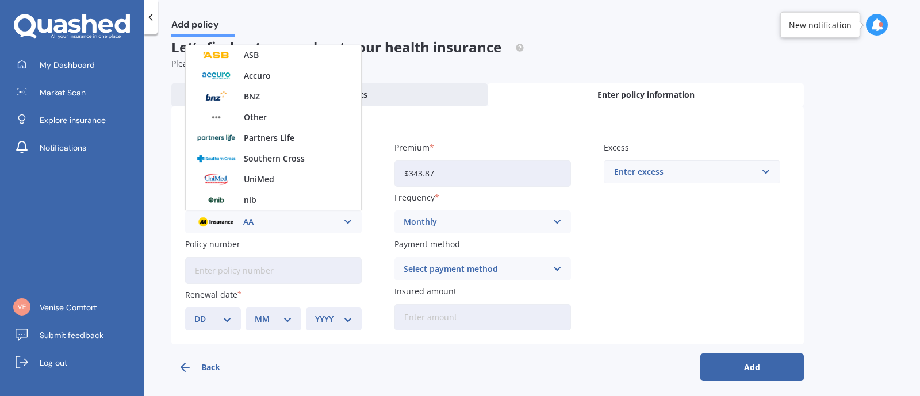
scroll to position [17, 0]
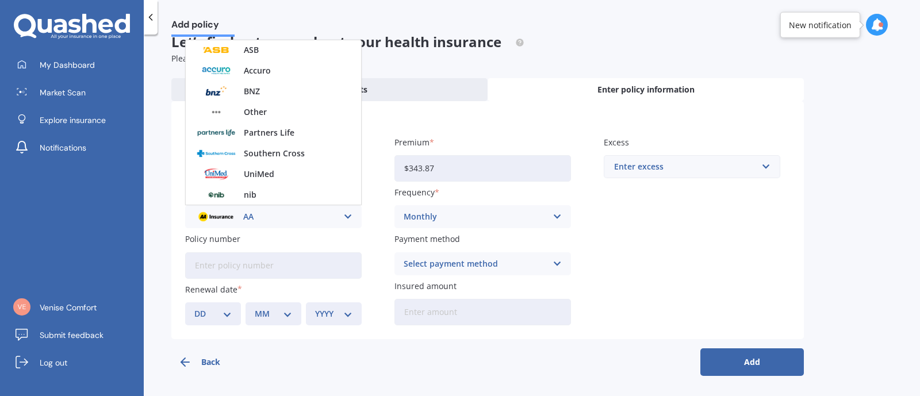
click at [269, 170] on span "UniMed" at bounding box center [259, 174] width 30 height 8
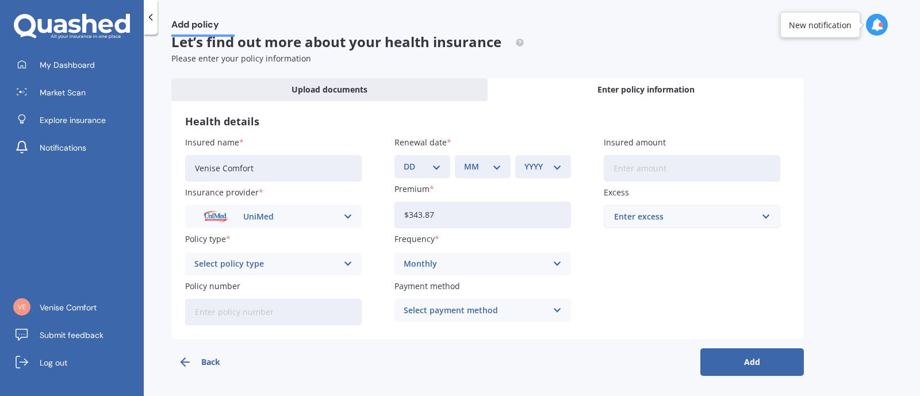
click at [299, 258] on div "Select policy type" at bounding box center [265, 264] width 143 height 13
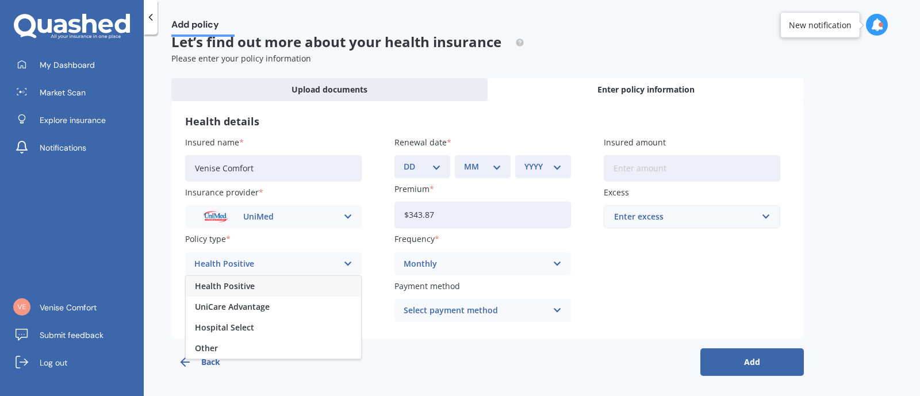
click at [300, 305] on div "UniCare Advantage" at bounding box center [273, 307] width 175 height 21
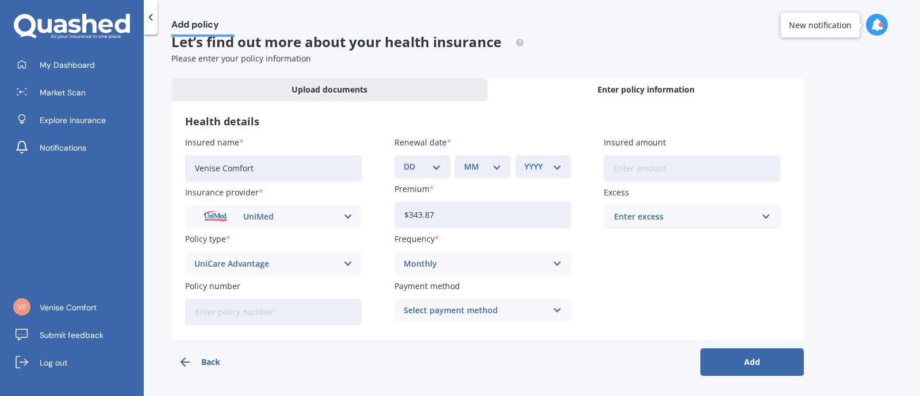
click at [278, 311] on input "Policy number" at bounding box center [273, 312] width 177 height 26
click at [253, 307] on input "Policy number" at bounding box center [273, 312] width 177 height 26
type input "488789"
click at [667, 167] on input "Insured amount" at bounding box center [692, 168] width 177 height 26
click at [682, 215] on div "Enter excess" at bounding box center [685, 217] width 142 height 13
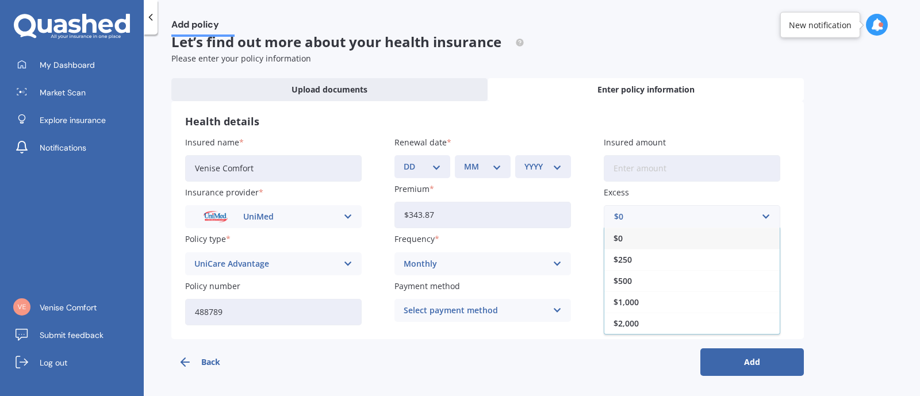
click at [664, 315] on div "$2,000" at bounding box center [691, 323] width 175 height 21
click at [756, 357] on button "Add" at bounding box center [753, 363] width 104 height 28
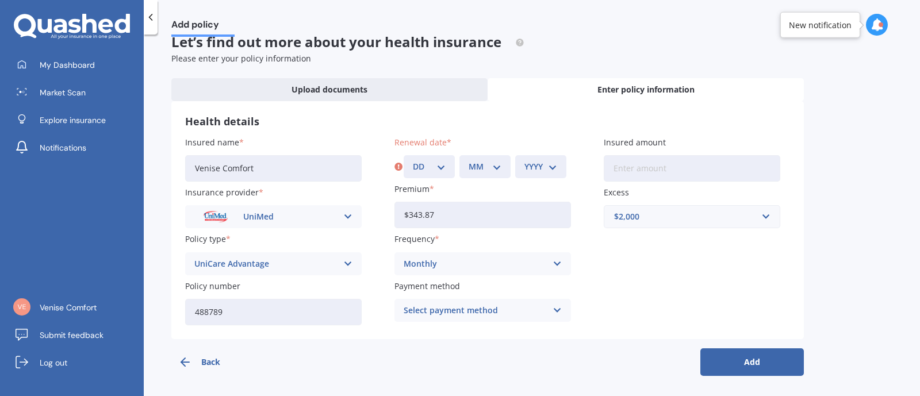
click at [442, 165] on select "DD 01 02 03 04 05 06 07 08 09 10 11 12 13 14 15 16 17 18 19 20 21 22 23 24 25 2…" at bounding box center [429, 166] width 33 height 13
click at [423, 169] on select "DD 01 02 03 04 05 06 07 08 09 10 11 12 13 14 15 16 17 18 19 20 21 22 23 24 25 2…" at bounding box center [429, 166] width 33 height 13
select select "07"
click at [413, 160] on select "DD 01 02 03 04 05 06 07 08 09 10 11 12 13 14 15 16 17 18 19 20 21 22 23 24 25 2…" at bounding box center [429, 166] width 33 height 13
click at [501, 168] on select "MM 01 02 03 04 05 06 07 08 09 10 11 12" at bounding box center [485, 166] width 33 height 13
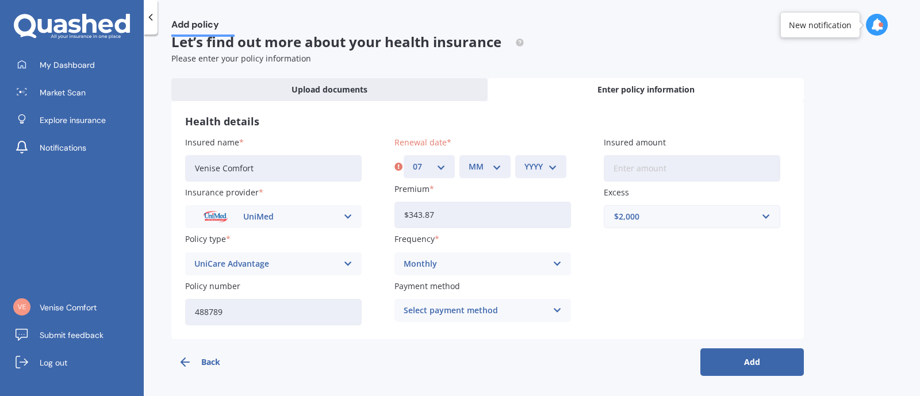
select select "09"
click at [469, 160] on select "MM 01 02 03 04 05 06 07 08 09 10 11 12" at bounding box center [485, 166] width 33 height 13
click at [548, 172] on select "YYYY 2027 2026 2025 2024 2023 2022 2021 2020 2019 2018 2017 2016 2015 2014 2013…" at bounding box center [541, 166] width 33 height 13
click at [525, 160] on select "YYYY 2027 2026 2025 2024 2023 2022 2021 2020 2019 2018 2017 2016 2015 2014 2013…" at bounding box center [541, 166] width 33 height 13
click at [553, 167] on select "YYYY 2027 2026 2025 2024 2023 2022 2021 2020 2019 2018 2017 2016 2015 2014 2013…" at bounding box center [543, 166] width 37 height 13
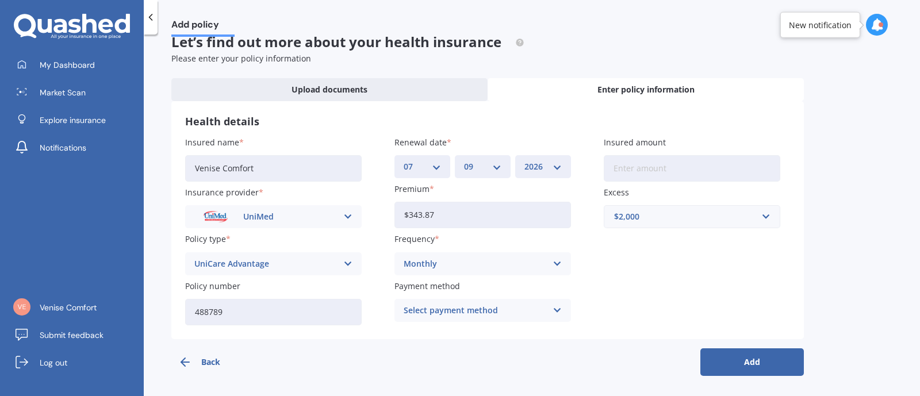
select select "2025"
click at [525, 160] on select "YYYY 2027 2026 2025 2024 2023 2022 2021 2020 2019 2018 2017 2016 2015 2014 2013…" at bounding box center [543, 166] width 37 height 13
click at [736, 355] on button "Add" at bounding box center [753, 363] width 104 height 28
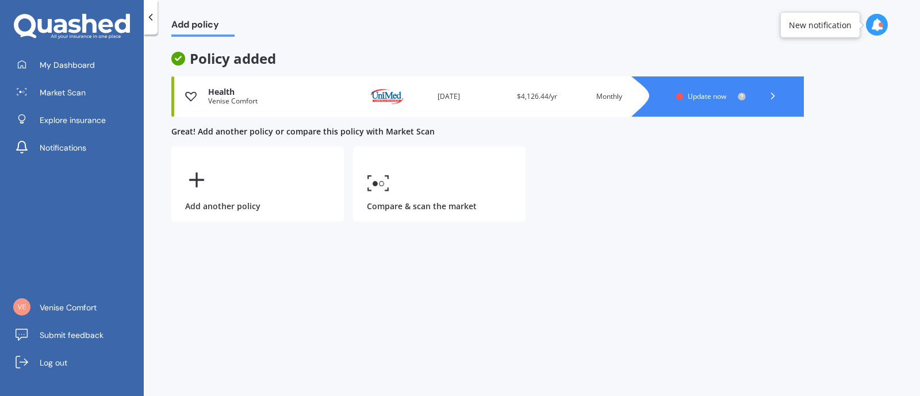
click at [63, 59] on span "My Dashboard" at bounding box center [67, 65] width 55 height 12
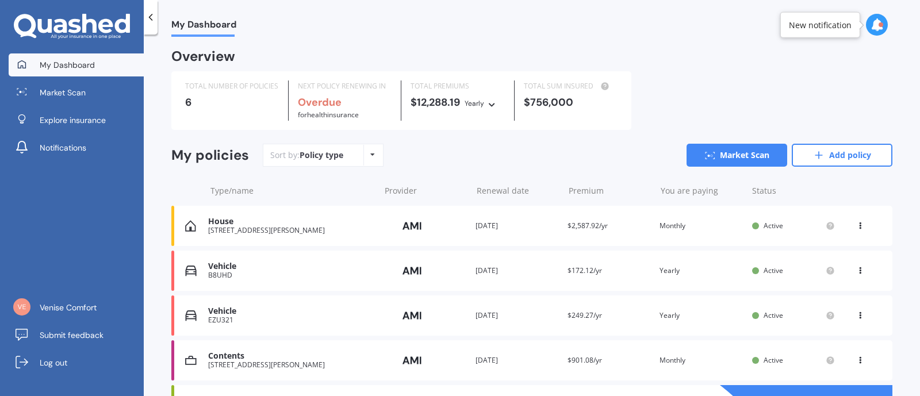
drag, startPoint x: 852, startPoint y: 158, endPoint x: 831, endPoint y: 163, distance: 21.2
click at [852, 158] on link "Add policy" at bounding box center [842, 155] width 101 height 23
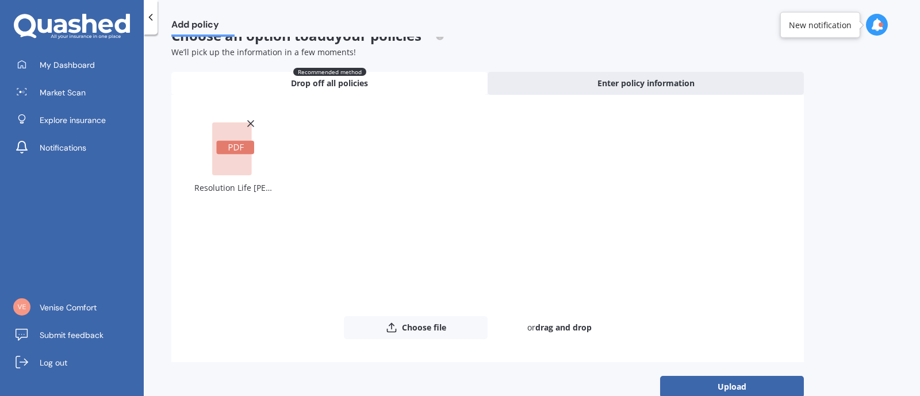
scroll to position [45, 0]
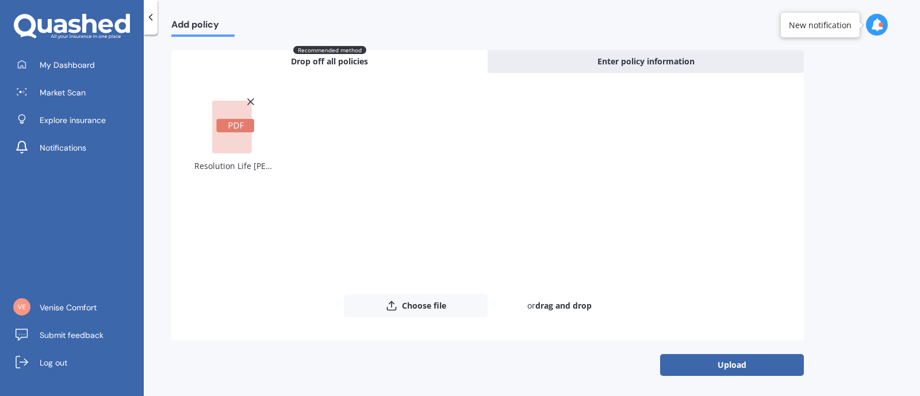
click at [723, 362] on button "Upload" at bounding box center [732, 365] width 144 height 22
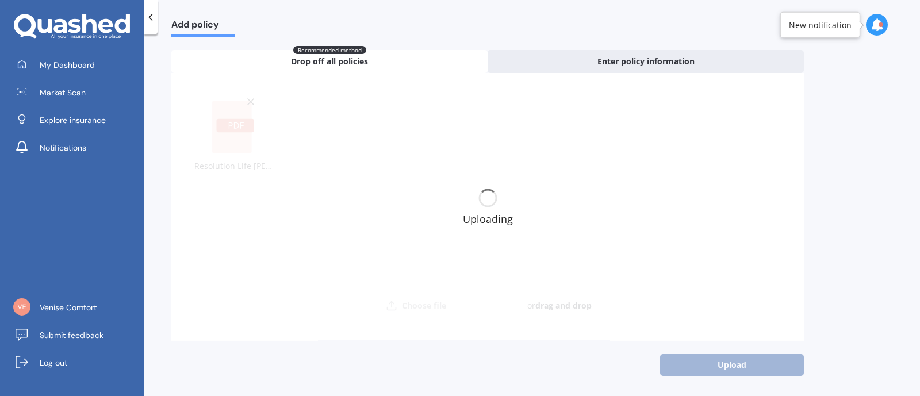
scroll to position [0, 0]
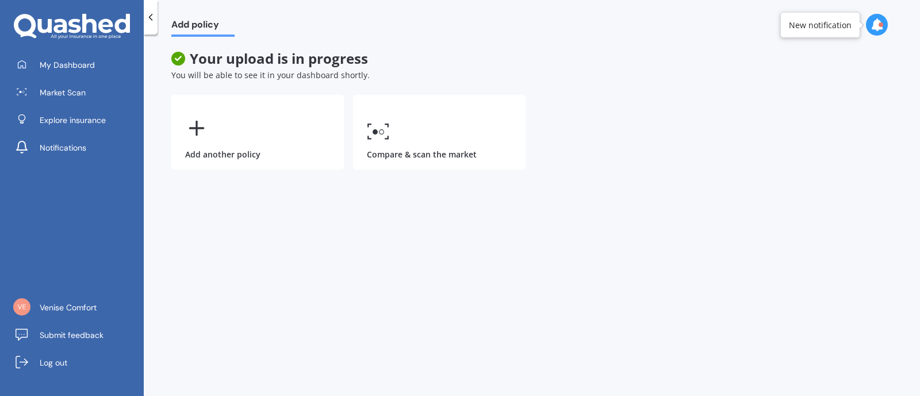
drag, startPoint x: 57, startPoint y: 66, endPoint x: 159, endPoint y: 87, distance: 104.0
click at [57, 66] on span "My Dashboard" at bounding box center [67, 65] width 55 height 12
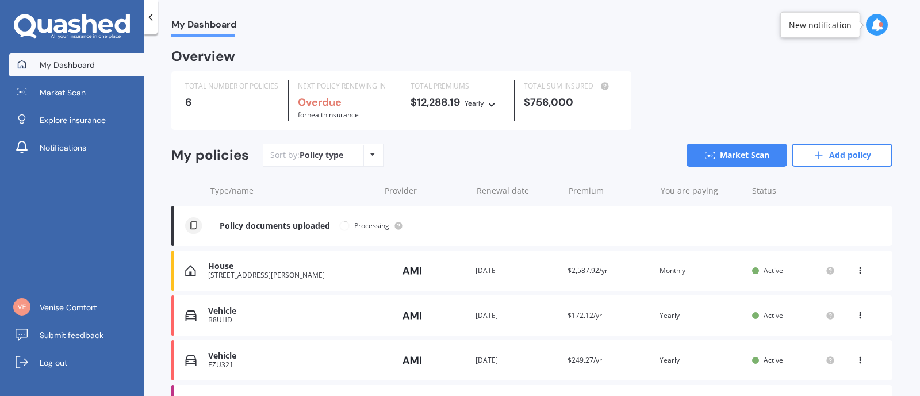
click at [816, 158] on icon at bounding box center [819, 156] width 12 height 12
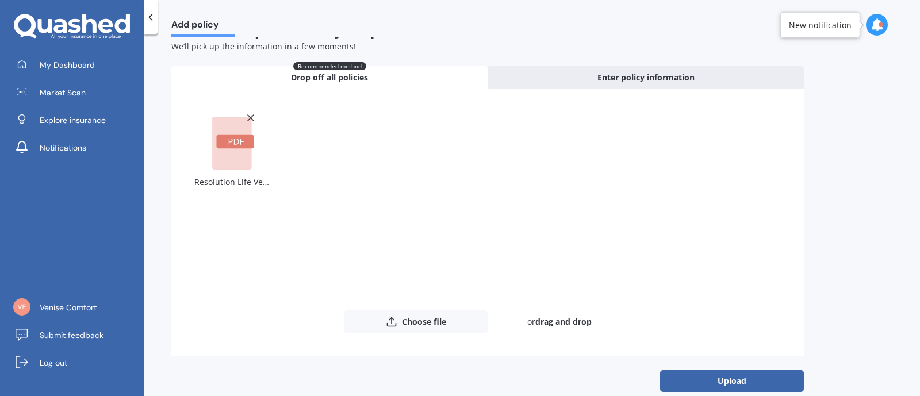
scroll to position [45, 0]
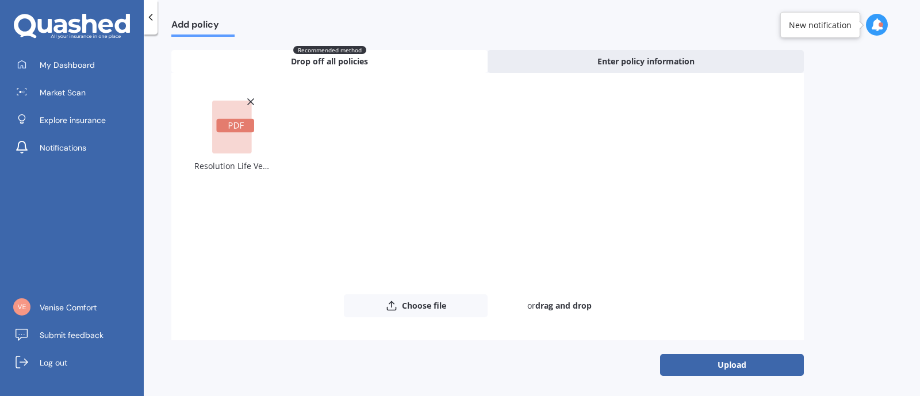
click at [706, 365] on button "Upload" at bounding box center [732, 365] width 144 height 22
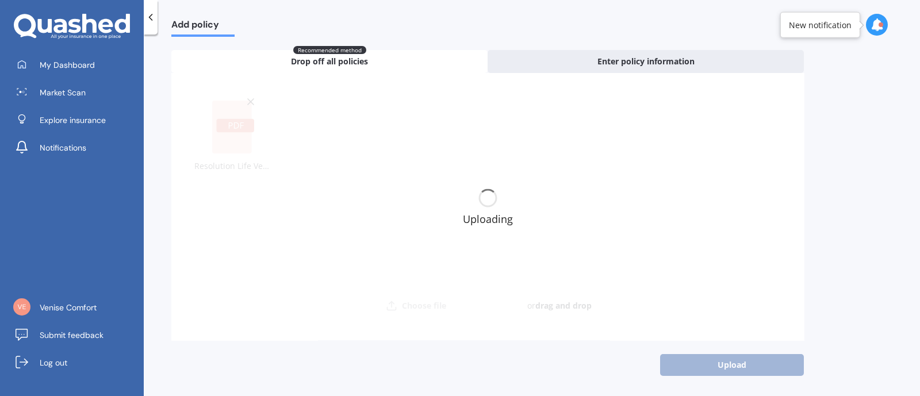
drag, startPoint x: 55, startPoint y: 62, endPoint x: 92, endPoint y: 71, distance: 37.9
click at [55, 61] on span "My Dashboard" at bounding box center [67, 65] width 55 height 12
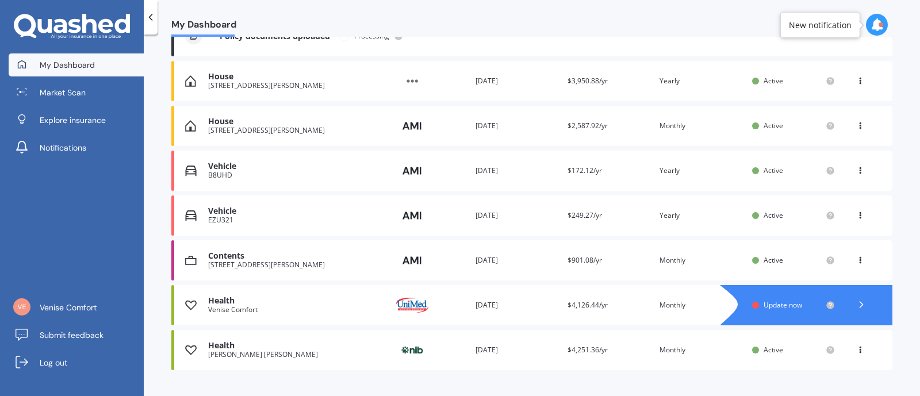
scroll to position [213, 0]
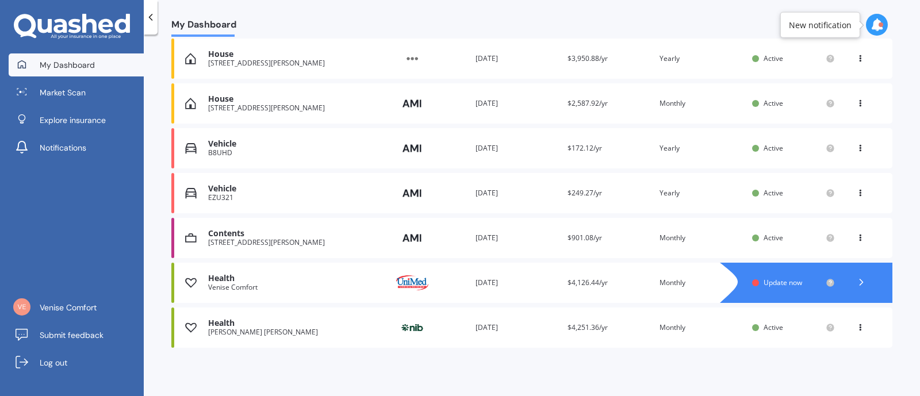
click at [240, 50] on div "House" at bounding box center [291, 54] width 166 height 10
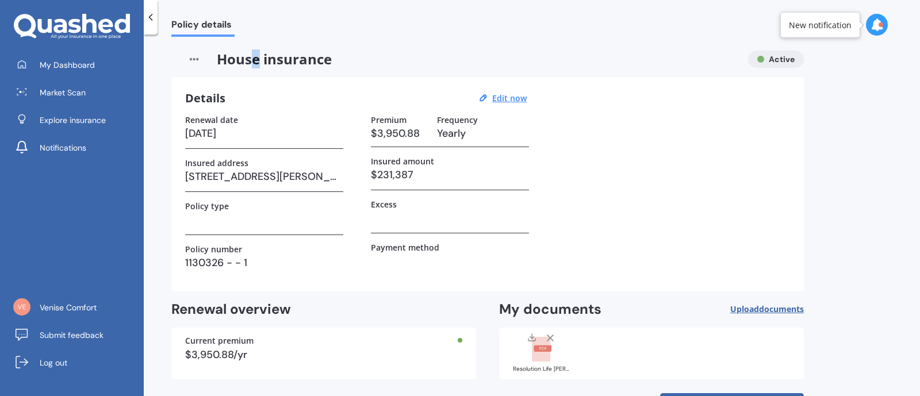
drag, startPoint x: 258, startPoint y: 59, endPoint x: 237, endPoint y: 61, distance: 20.8
click at [255, 58] on span "House insurance" at bounding box center [455, 59] width 568 height 17
click at [187, 59] on img at bounding box center [193, 59] width 45 height 17
click at [194, 59] on img at bounding box center [193, 59] width 45 height 17
click at [510, 94] on u "Edit now" at bounding box center [509, 98] width 35 height 11
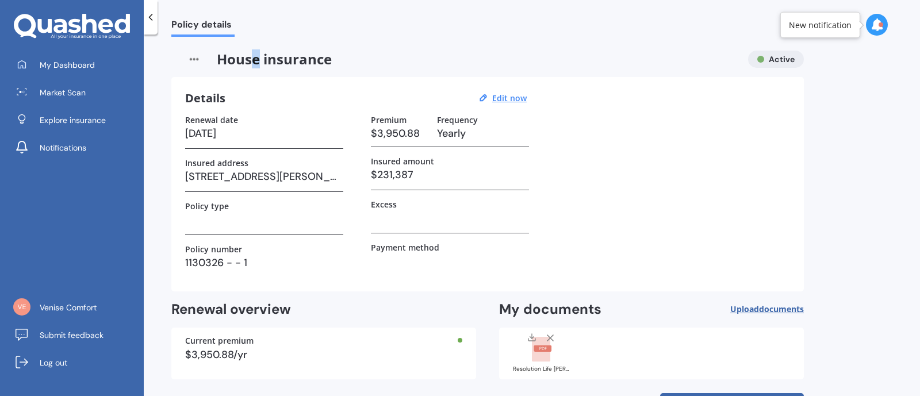
select select "22"
select select "09"
select select "2026"
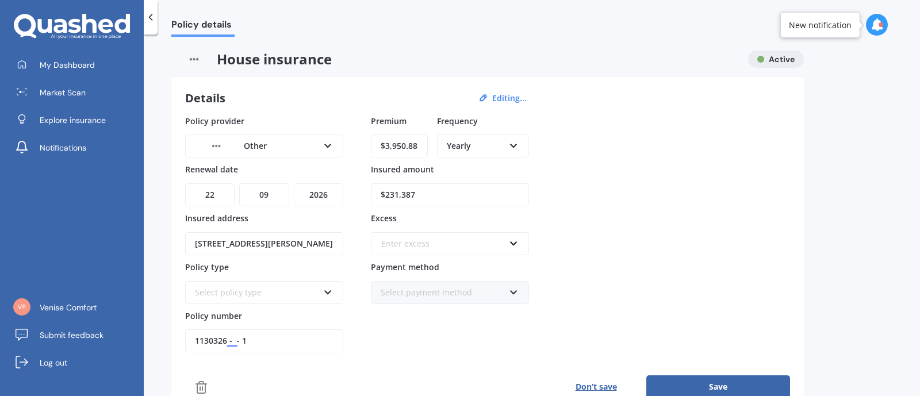
click at [313, 150] on div "Other" at bounding box center [257, 146] width 124 height 13
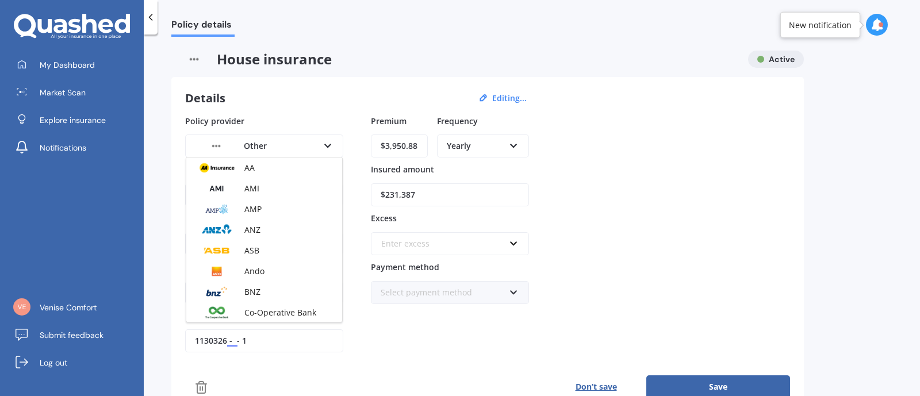
scroll to position [146, 0]
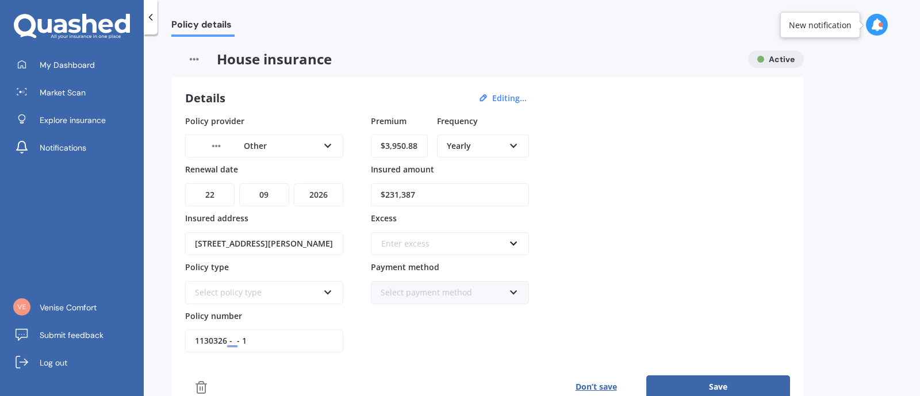
click at [607, 139] on div "Policy provider Other AA AMI AMP ANZ ASB Ando BNZ Co-Operative Bank FMG Initio …" at bounding box center [487, 234] width 605 height 238
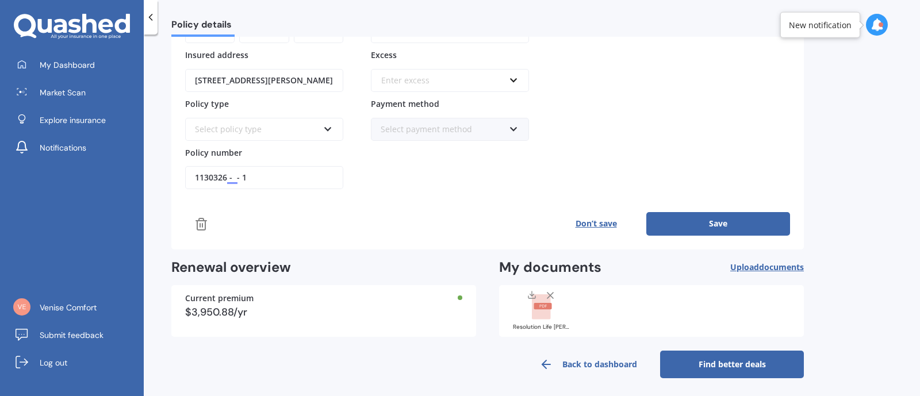
scroll to position [0, 0]
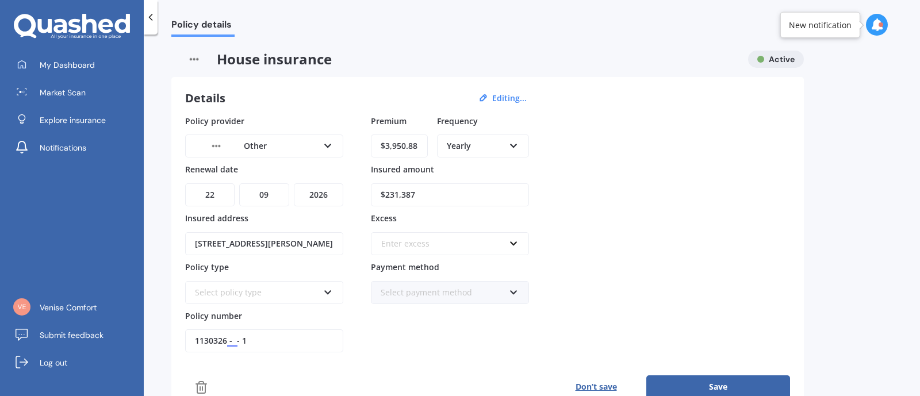
click at [188, 60] on img at bounding box center [193, 59] width 45 height 17
click at [201, 63] on img at bounding box center [193, 59] width 45 height 17
click at [52, 67] on span "My Dashboard" at bounding box center [67, 65] width 55 height 12
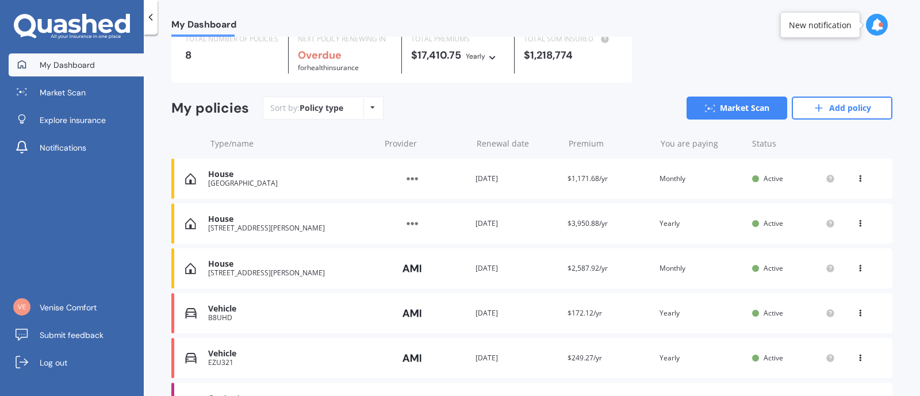
scroll to position [120, 0]
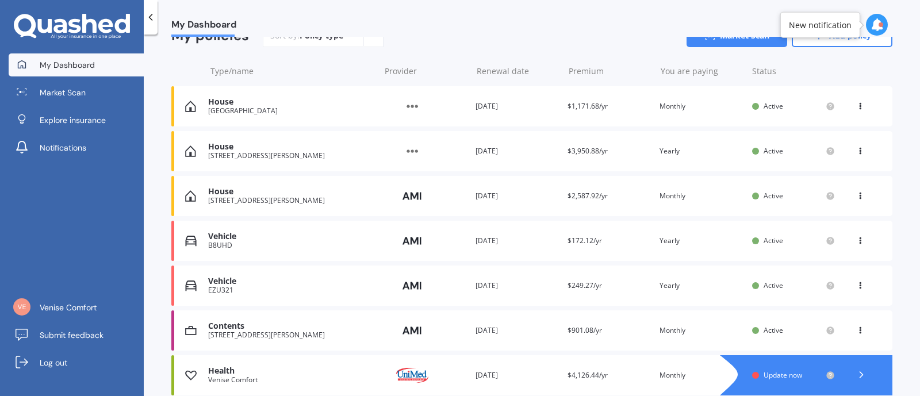
click at [860, 105] on div "View option View policy Delete" at bounding box center [861, 107] width 10 height 12
click at [852, 150] on div "Delete" at bounding box center [835, 151] width 114 height 23
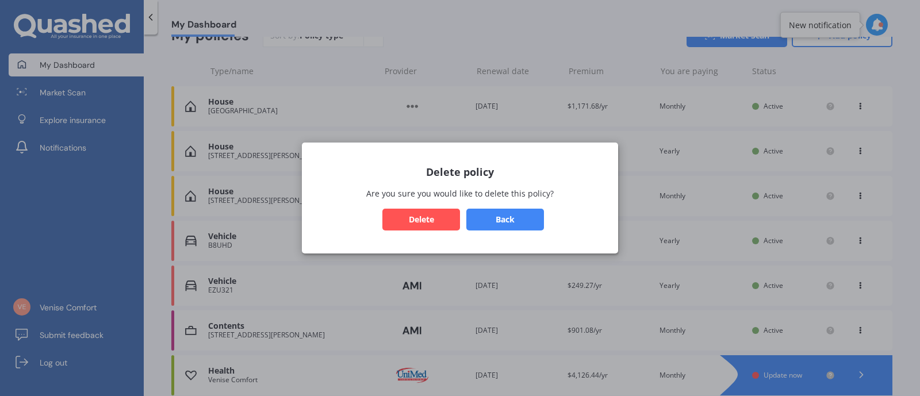
click at [424, 213] on button "Delete" at bounding box center [421, 220] width 78 height 22
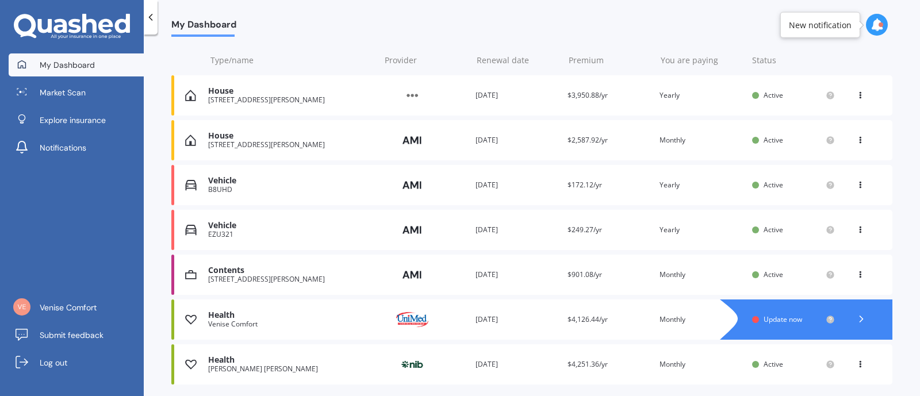
scroll to position [167, 0]
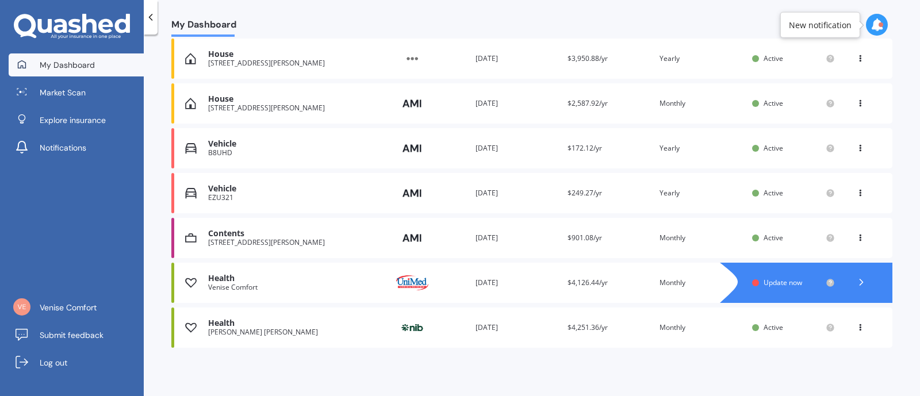
click at [60, 335] on span "Submit feedback" at bounding box center [72, 336] width 64 height 12
click at [69, 307] on span "Venise Comfort" at bounding box center [68, 308] width 57 height 12
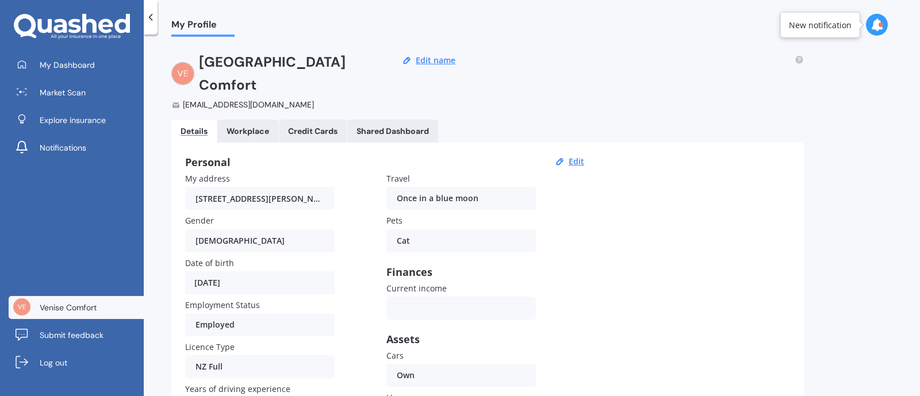
click at [247, 120] on link "Workplace" at bounding box center [247, 131] width 61 height 23
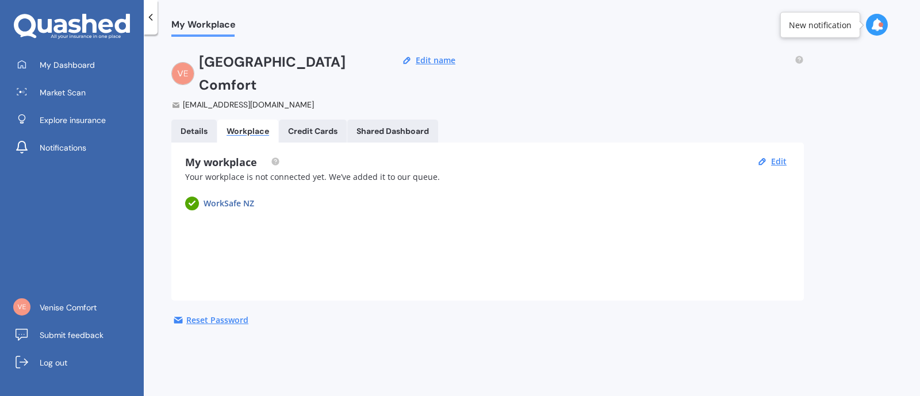
click at [319, 127] on div "Credit Cards" at bounding box center [312, 132] width 49 height 10
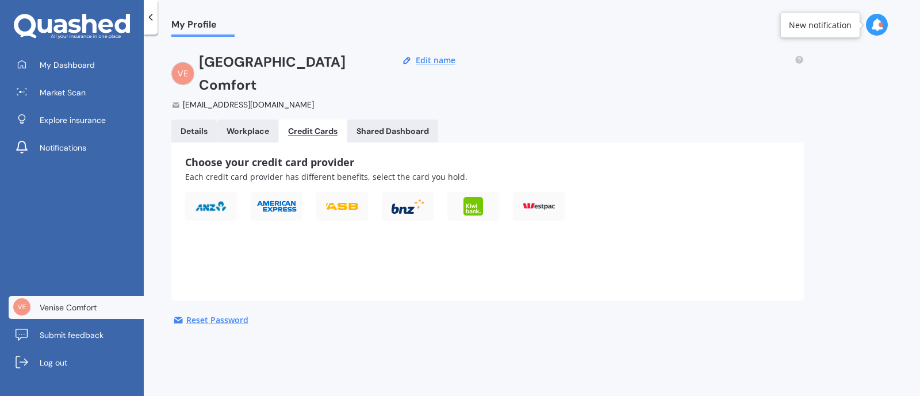
click at [391, 127] on div "Shared Dashboard" at bounding box center [393, 132] width 72 height 10
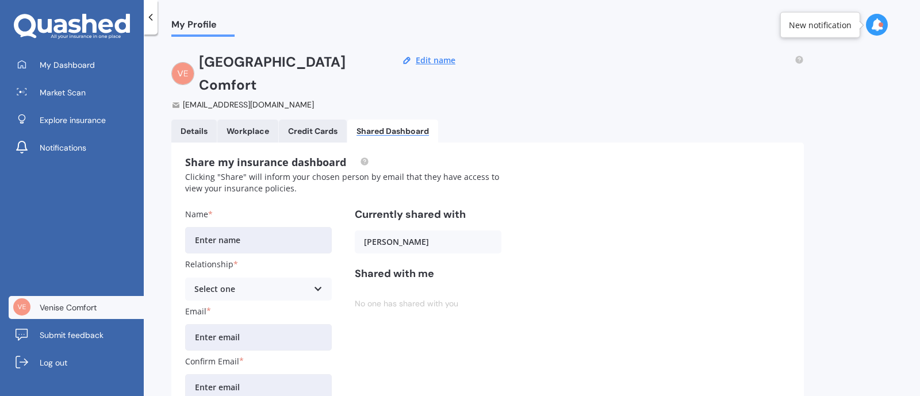
click at [449, 60] on button "Edit name" at bounding box center [435, 60] width 47 height 10
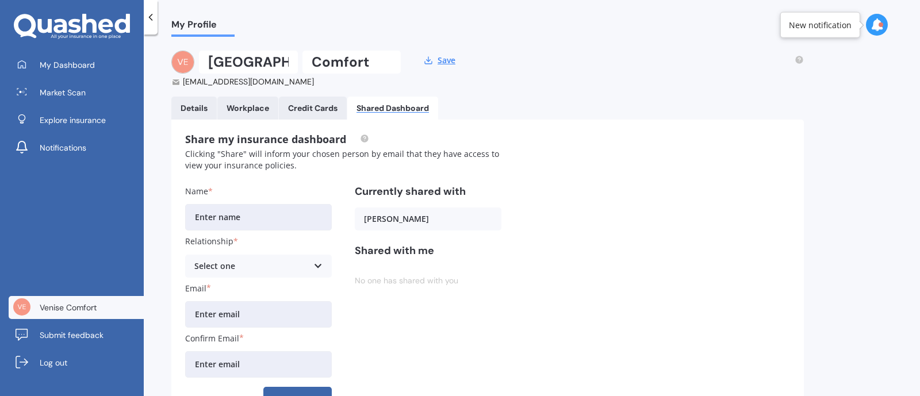
click at [590, 75] on div "Venise Comfort [EMAIL_ADDRESS][DOMAIN_NAME] Save" at bounding box center [487, 69] width 633 height 37
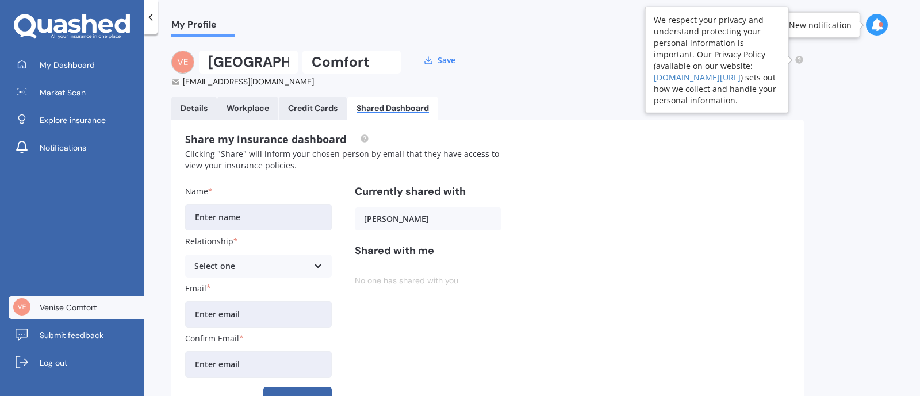
drag, startPoint x: 803, startPoint y: 58, endPoint x: 800, endPoint y: 70, distance: 13.0
click at [802, 60] on icon at bounding box center [799, 59] width 9 height 9
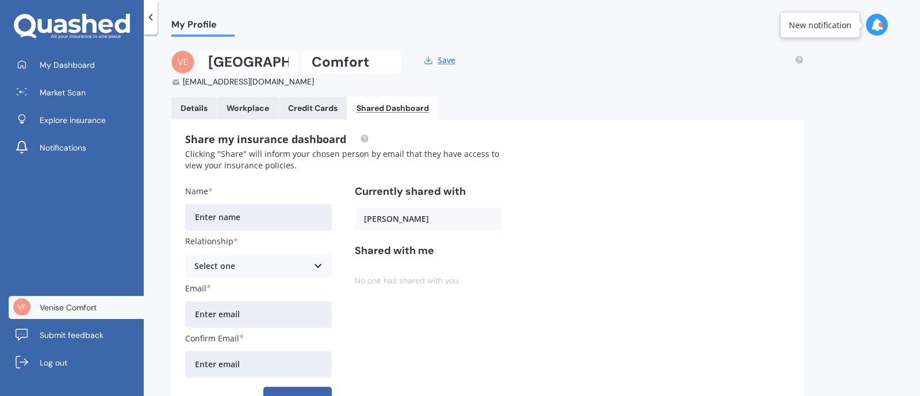
click at [880, 32] on div at bounding box center [877, 25] width 22 height 22
click at [618, 64] on div "Venise Comfort [EMAIL_ADDRESS][DOMAIN_NAME] Save" at bounding box center [487, 69] width 633 height 37
click at [562, 99] on div "Details Workplace Credit Cards Shared Dashboard" at bounding box center [487, 108] width 633 height 23
click at [78, 335] on span "Submit feedback" at bounding box center [72, 336] width 64 height 12
drag, startPoint x: 91, startPoint y: 151, endPoint x: 227, endPoint y: 157, distance: 135.9
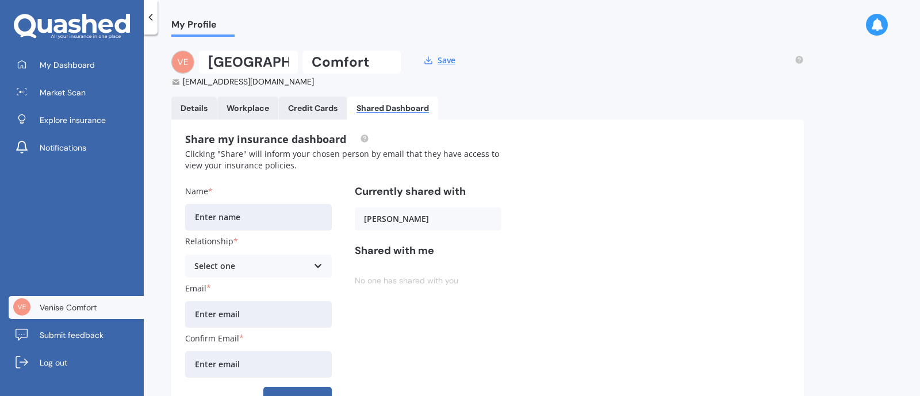
click at [91, 150] on link "Notifications" at bounding box center [76, 147] width 135 height 23
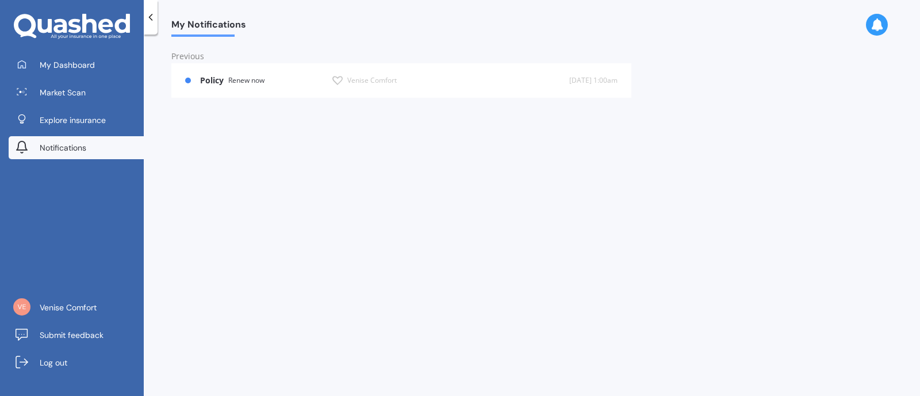
drag, startPoint x: 155, startPoint y: 16, endPoint x: 185, endPoint y: 44, distance: 41.1
click at [155, 18] on icon at bounding box center [151, 18] width 12 height 12
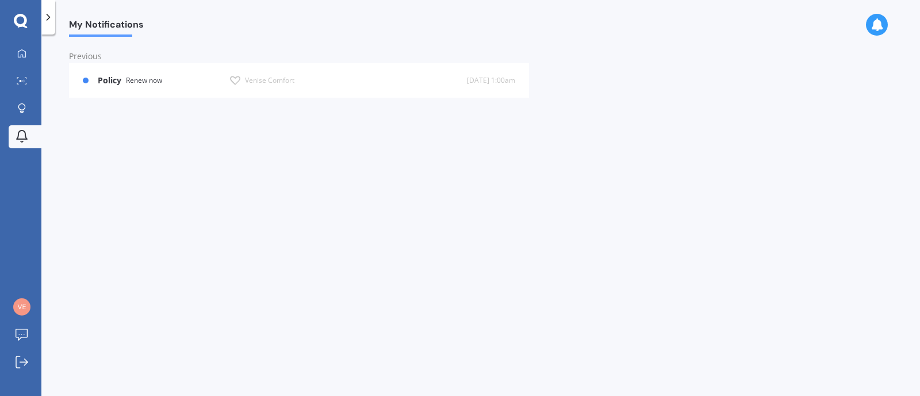
drag, startPoint x: 22, startPoint y: 18, endPoint x: 83, endPoint y: 44, distance: 66.0
click at [22, 18] on icon at bounding box center [21, 21] width 14 height 15
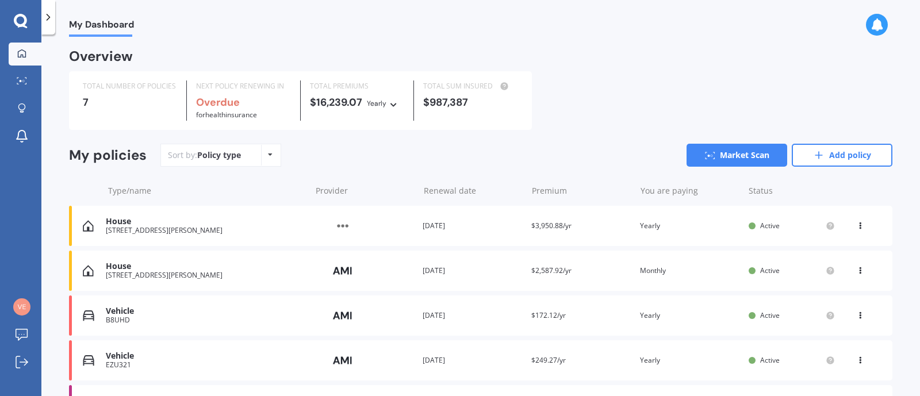
click at [860, 228] on div "View option View policy Delete" at bounding box center [861, 226] width 10 height 12
click at [843, 270] on div "Delete" at bounding box center [835, 270] width 114 height 23
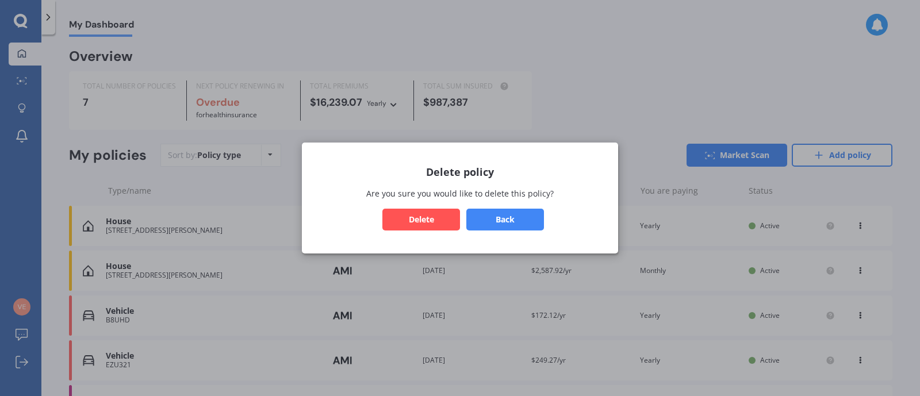
drag, startPoint x: 385, startPoint y: 221, endPoint x: 411, endPoint y: 223, distance: 25.9
click at [386, 221] on button "Delete" at bounding box center [421, 220] width 78 height 22
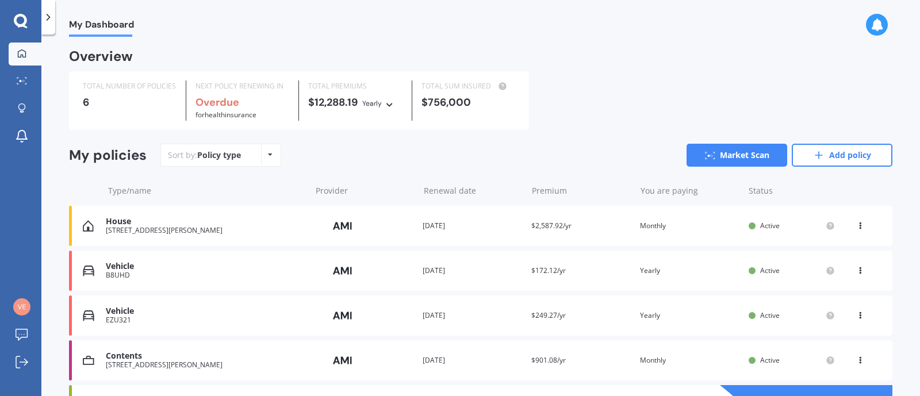
click at [858, 225] on icon at bounding box center [860, 223] width 8 height 7
click at [805, 273] on div "Delete" at bounding box center [835, 270] width 114 height 23
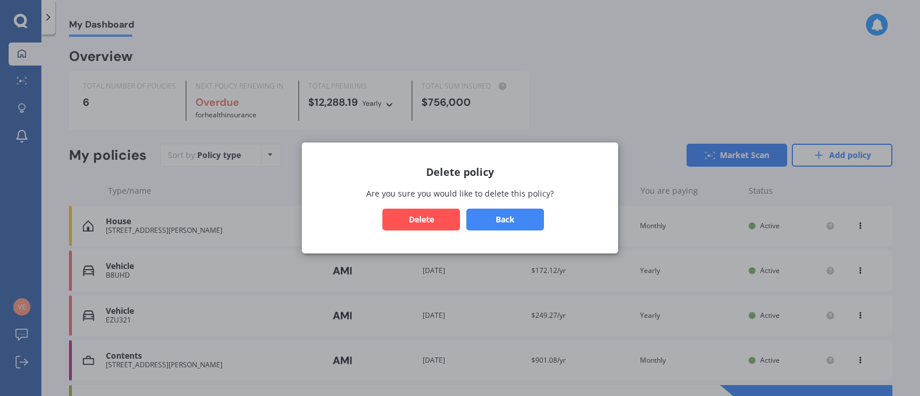
click at [441, 222] on button "Delete" at bounding box center [421, 220] width 78 height 22
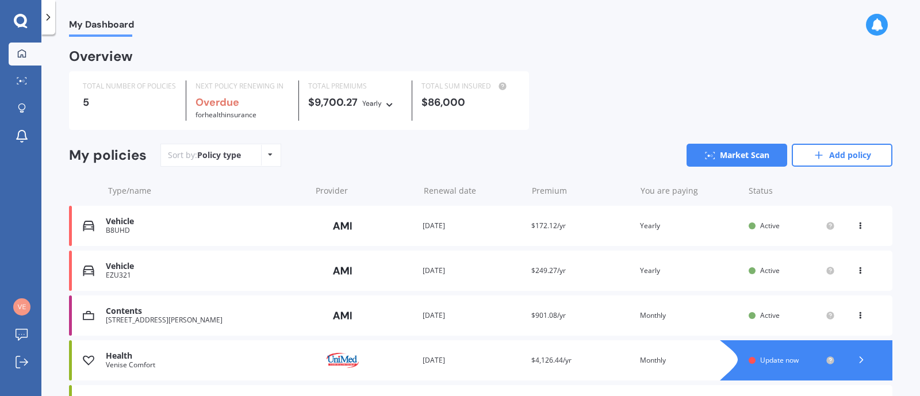
click at [863, 228] on div "View option View policy Delete" at bounding box center [861, 226] width 35 height 12
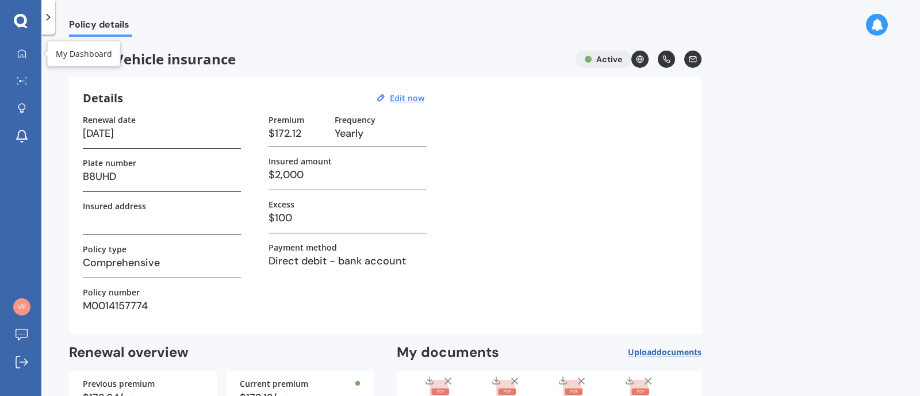
click at [32, 49] on link "My Dashboard" at bounding box center [25, 54] width 33 height 23
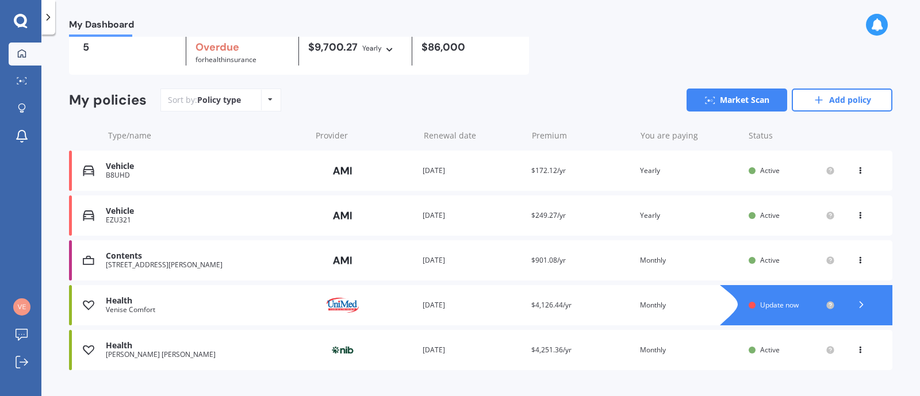
scroll to position [78, 0]
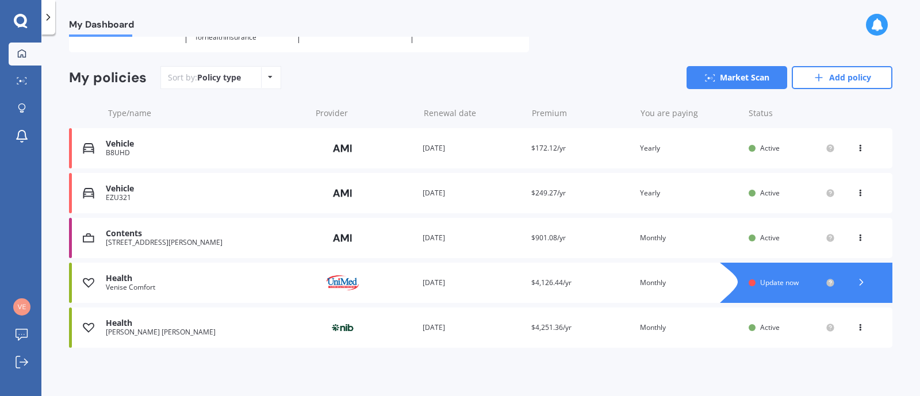
click at [856, 236] on icon at bounding box center [860, 235] width 8 height 7
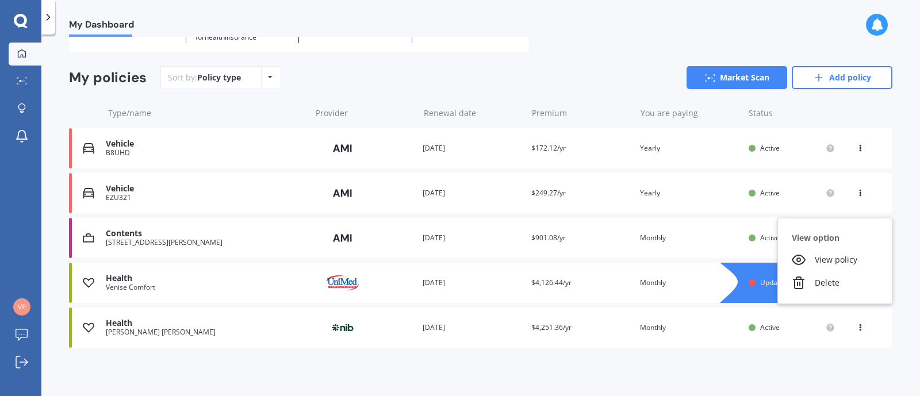
click at [812, 285] on div "Delete" at bounding box center [835, 282] width 114 height 23
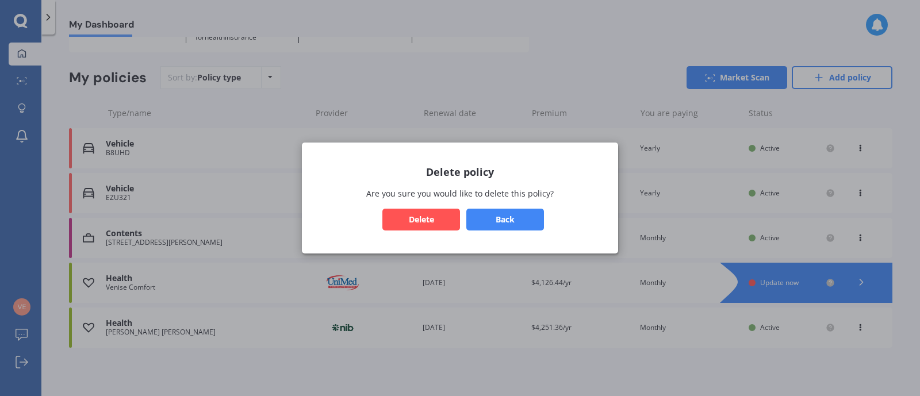
drag, startPoint x: 400, startPoint y: 217, endPoint x: 465, endPoint y: 228, distance: 65.9
click at [406, 219] on button "Delete" at bounding box center [421, 220] width 78 height 22
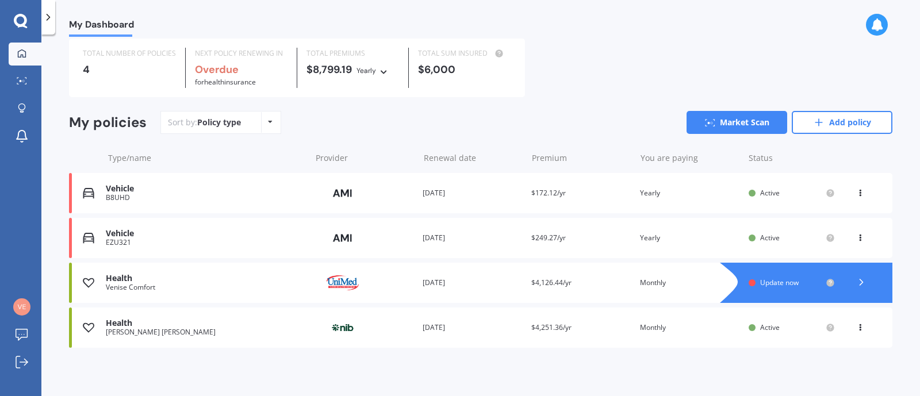
click at [860, 287] on icon at bounding box center [862, 283] width 12 height 12
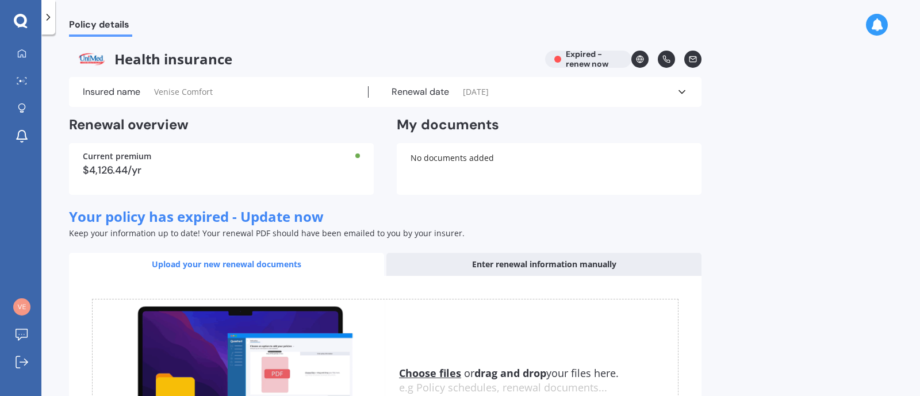
click at [48, 14] on icon at bounding box center [49, 18] width 12 height 12
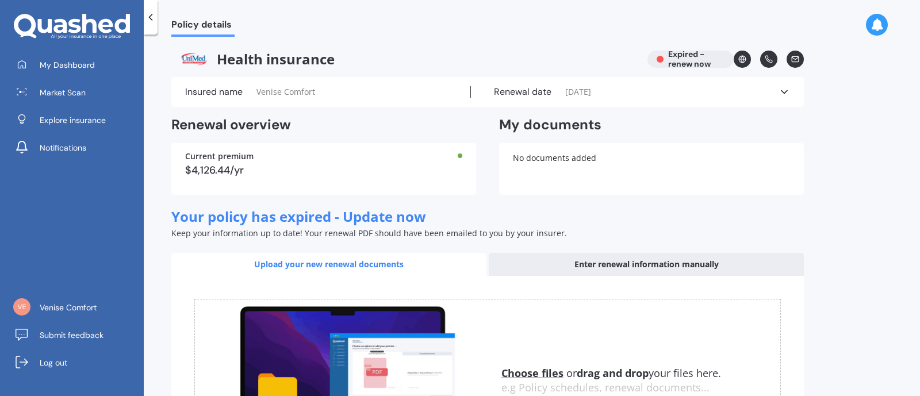
click at [45, 53] on link "My Dashboard" at bounding box center [76, 64] width 135 height 23
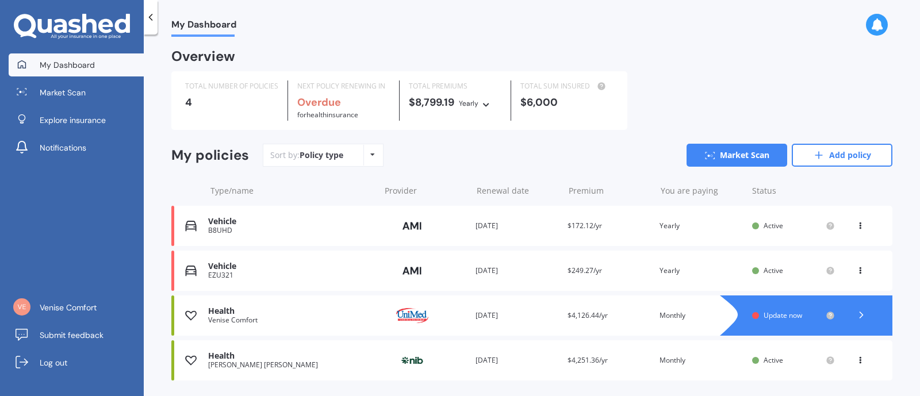
click at [856, 317] on icon at bounding box center [862, 315] width 12 height 12
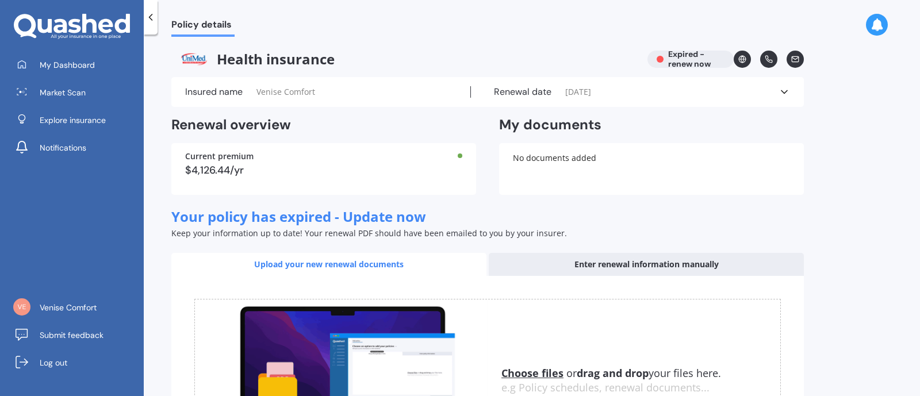
drag, startPoint x: 797, startPoint y: 58, endPoint x: 814, endPoint y: 85, distance: 32.1
click at [797, 58] on icon at bounding box center [795, 59] width 8 height 8
click at [58, 60] on span "My Dashboard" at bounding box center [67, 65] width 55 height 12
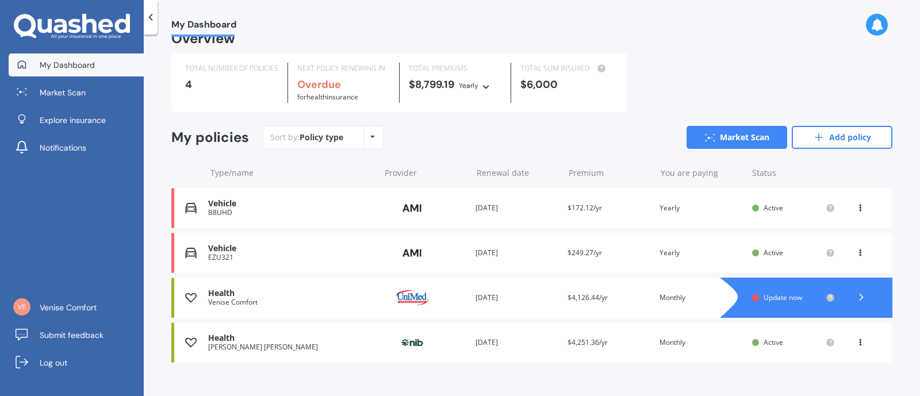
scroll to position [33, 0]
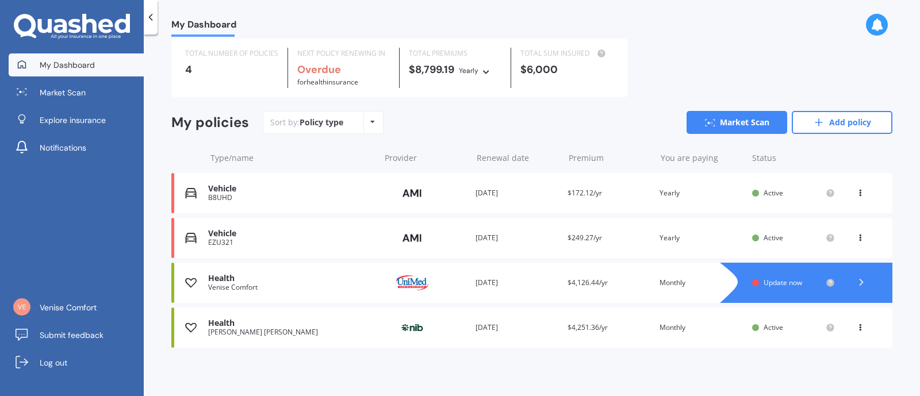
click at [862, 186] on div "Vehicle B8UHD Provider Renewal date [DATE] Premium $172.12/yr You are paying Ye…" at bounding box center [531, 193] width 721 height 40
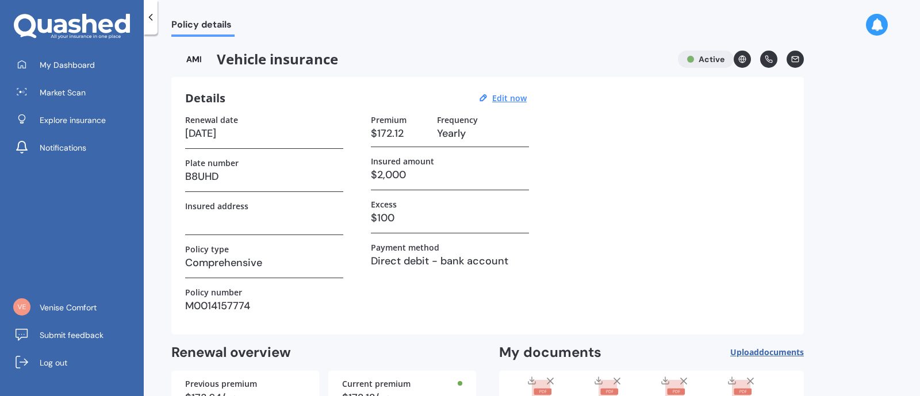
drag, startPoint x: 34, startPoint y: 64, endPoint x: 169, endPoint y: 95, distance: 138.7
click at [35, 64] on link "My Dashboard" at bounding box center [76, 64] width 135 height 23
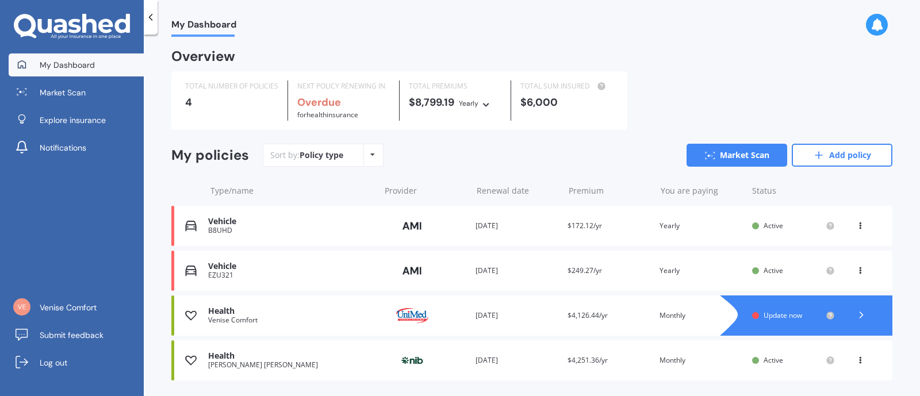
click at [856, 228] on div "View option View policy Delete" at bounding box center [861, 226] width 10 height 12
click at [836, 272] on div "Delete" at bounding box center [835, 270] width 114 height 23
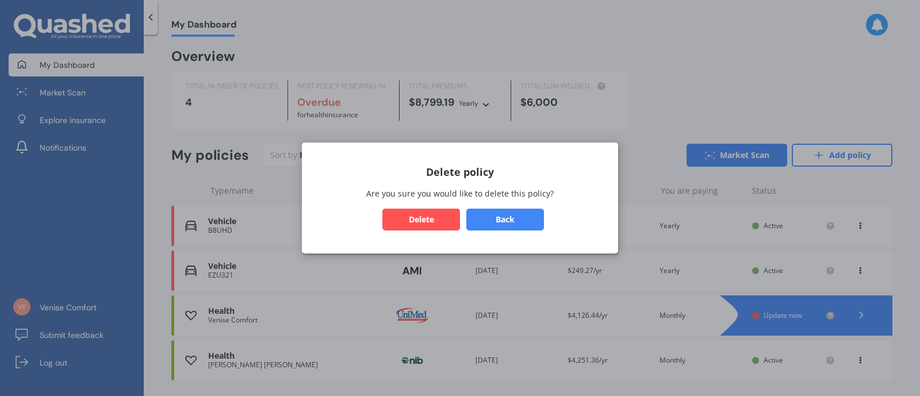
drag, startPoint x: 423, startPoint y: 217, endPoint x: 541, endPoint y: 234, distance: 119.2
click at [424, 219] on button "Delete" at bounding box center [421, 220] width 78 height 22
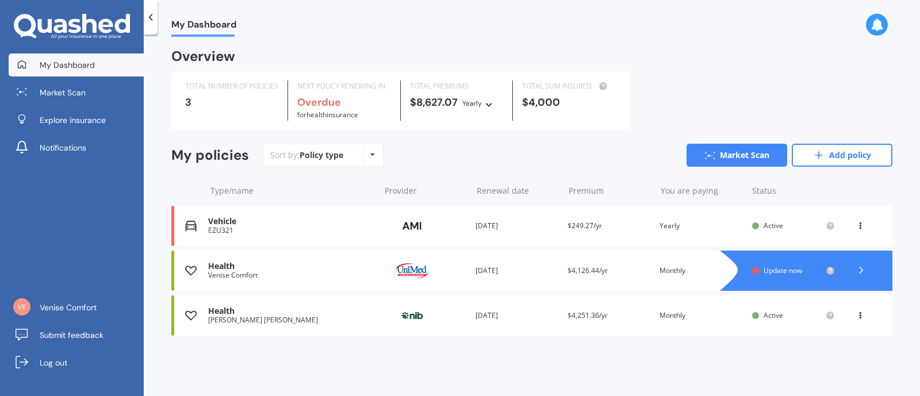
click at [857, 228] on div "View option View policy Delete" at bounding box center [861, 226] width 10 height 12
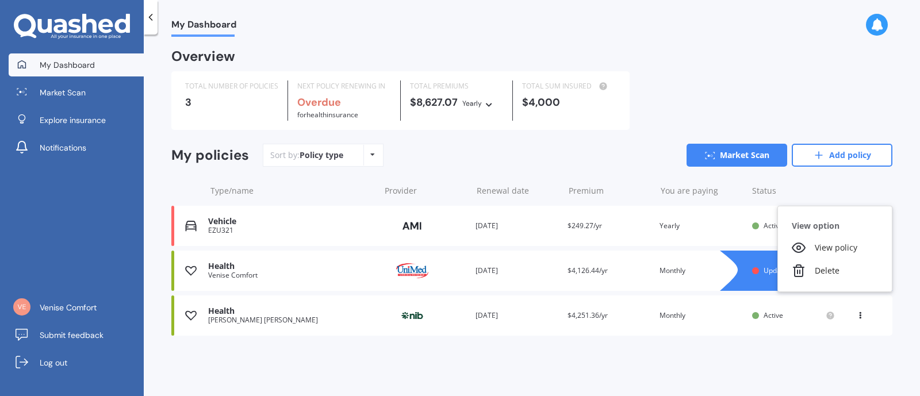
click at [837, 277] on div "Delete" at bounding box center [835, 270] width 114 height 23
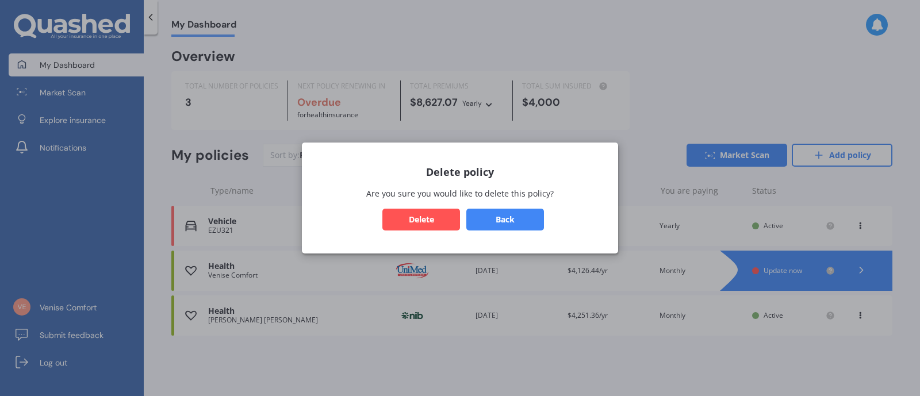
drag, startPoint x: 432, startPoint y: 222, endPoint x: 515, endPoint y: 236, distance: 84.5
click at [434, 222] on button "Delete" at bounding box center [421, 220] width 78 height 22
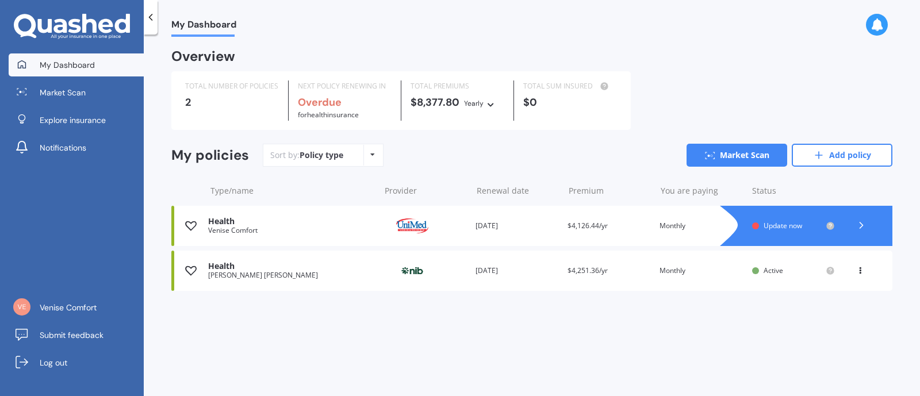
click at [863, 271] on icon at bounding box center [860, 268] width 8 height 7
click at [834, 312] on div "Delete" at bounding box center [835, 315] width 114 height 23
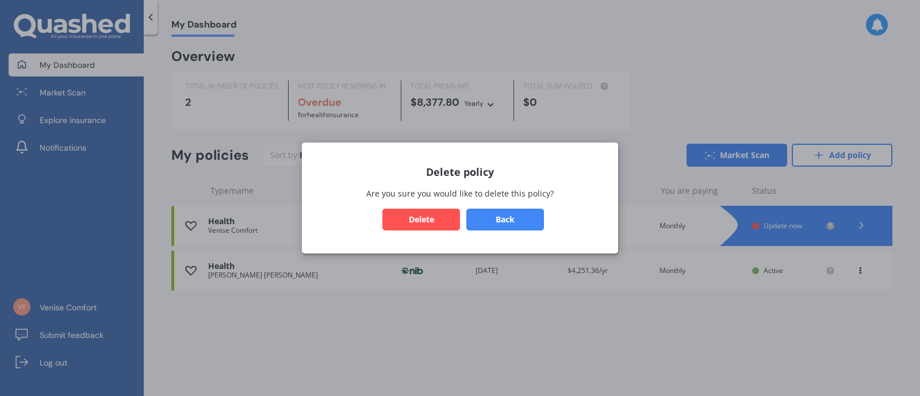
drag, startPoint x: 409, startPoint y: 221, endPoint x: 425, endPoint y: 223, distance: 16.1
click at [416, 221] on button "Delete" at bounding box center [421, 220] width 78 height 22
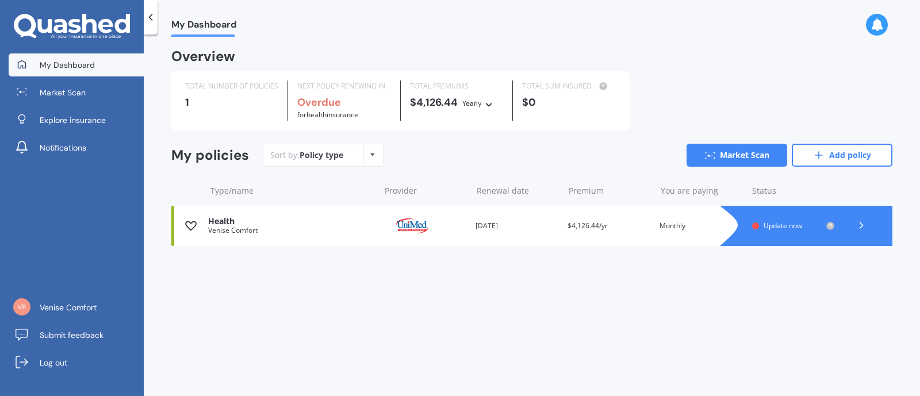
click at [866, 228] on icon at bounding box center [862, 226] width 12 height 12
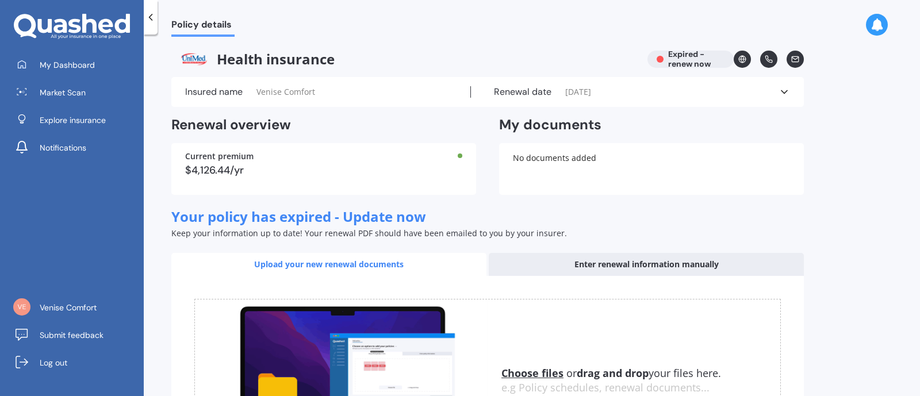
click at [43, 148] on span "Notifications" at bounding box center [63, 148] width 47 height 12
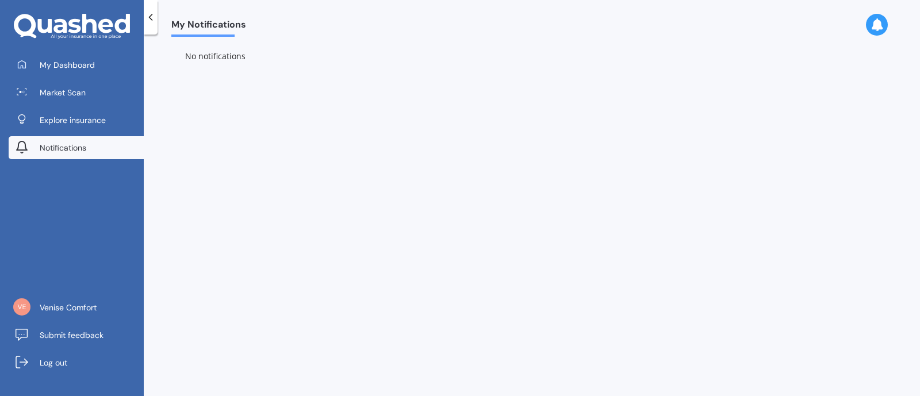
click at [34, 66] on link "My Dashboard" at bounding box center [76, 64] width 135 height 23
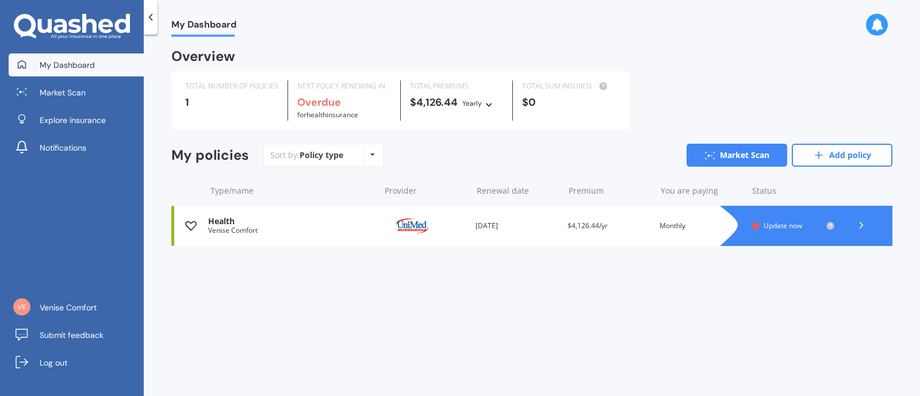
click at [866, 225] on icon at bounding box center [862, 226] width 12 height 12
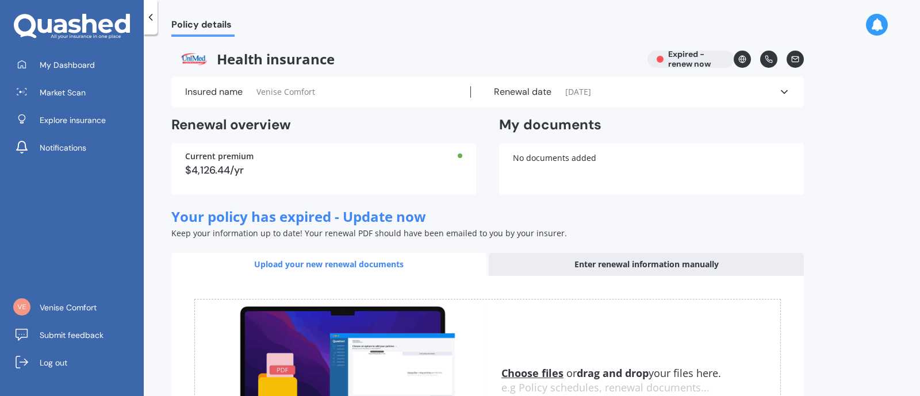
click at [65, 53] on link "My Dashboard" at bounding box center [76, 64] width 135 height 23
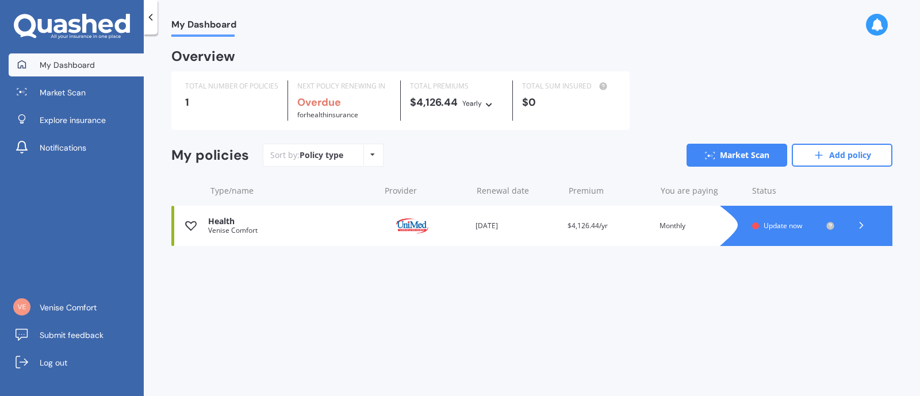
click at [860, 231] on icon at bounding box center [862, 226] width 12 height 12
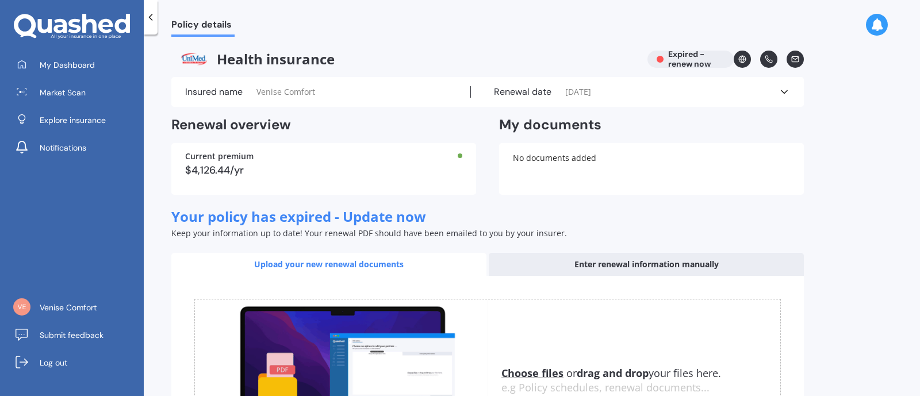
click at [100, 64] on link "My Dashboard" at bounding box center [76, 64] width 135 height 23
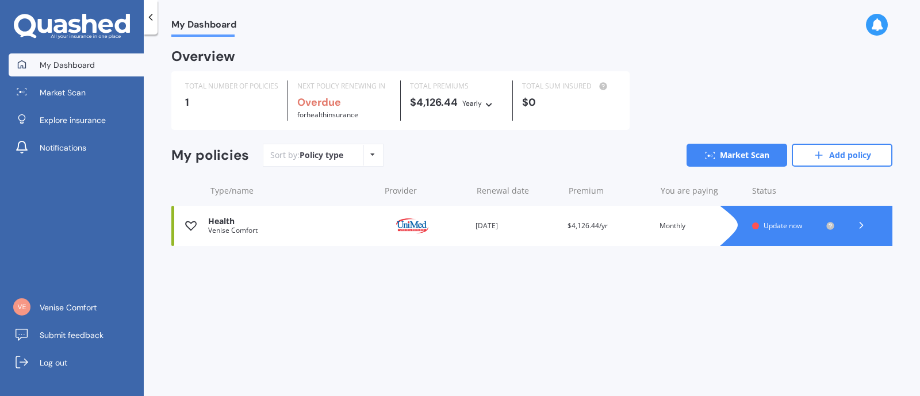
click at [868, 223] on div at bounding box center [861, 225] width 35 height 17
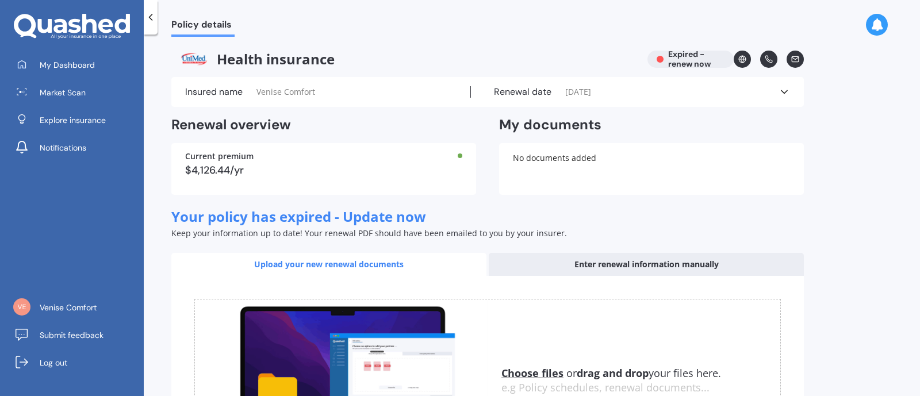
click at [89, 60] on span "My Dashboard" at bounding box center [67, 65] width 55 height 12
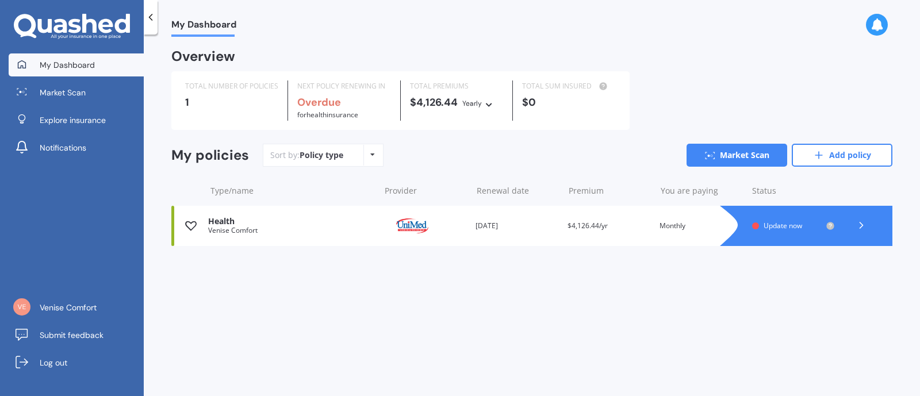
click at [86, 311] on span "Venise Comfort" at bounding box center [68, 308] width 57 height 12
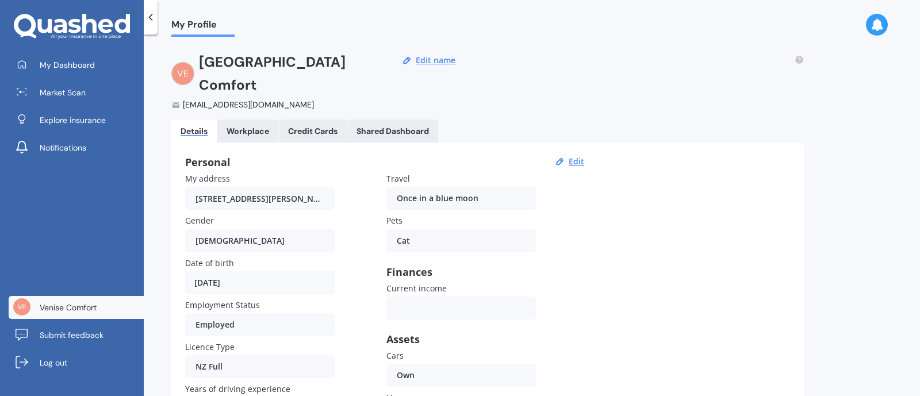
click at [239, 127] on div "Workplace" at bounding box center [248, 132] width 43 height 10
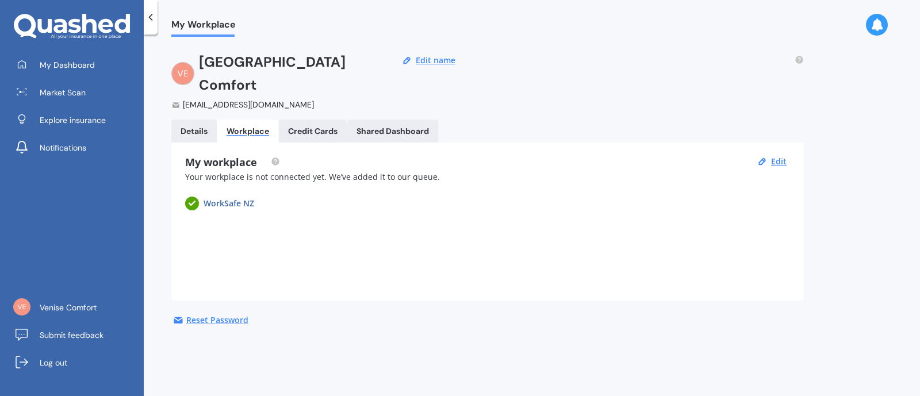
click at [778, 156] on button "Edit" at bounding box center [779, 161] width 22 height 10
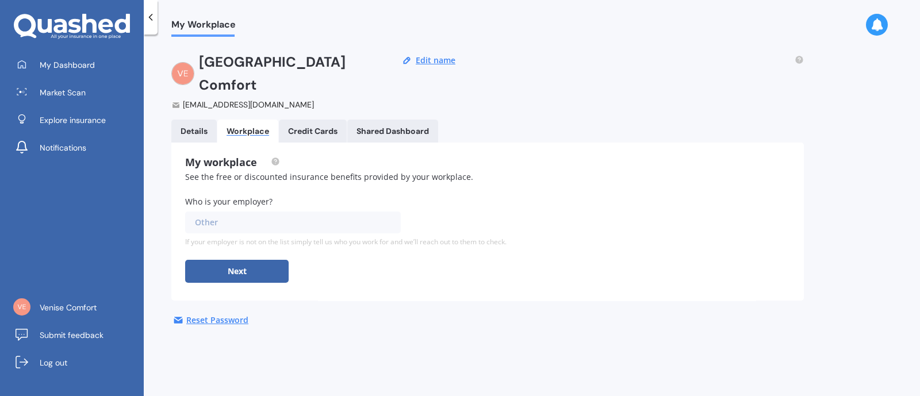
click at [257, 212] on input "text" at bounding box center [289, 223] width 206 height 22
click at [328, 120] on Cards "Credit Cards" at bounding box center [313, 131] width 68 height 23
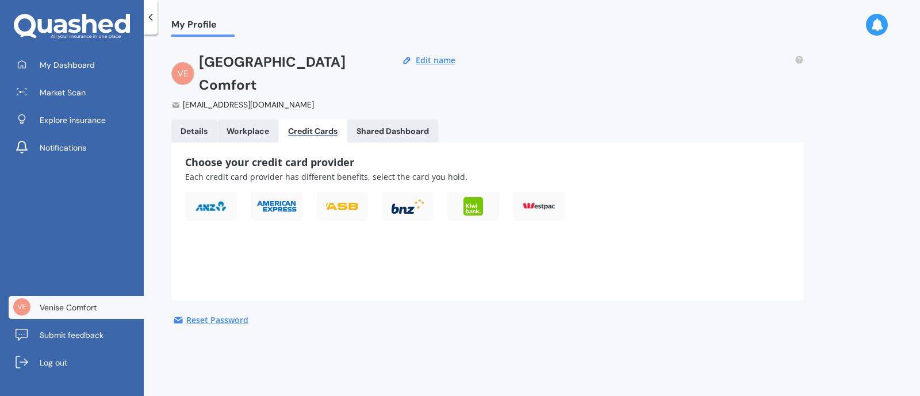
click at [384, 127] on div "Shared Dashboard" at bounding box center [393, 132] width 72 height 10
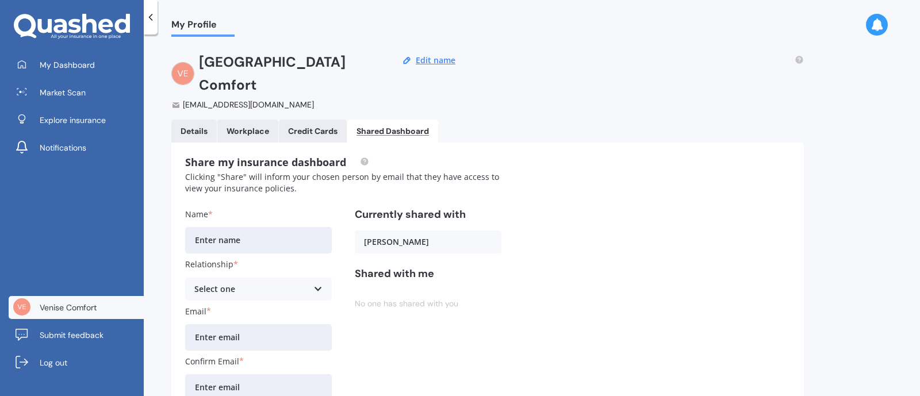
click at [78, 58] on link "My Dashboard" at bounding box center [76, 64] width 135 height 23
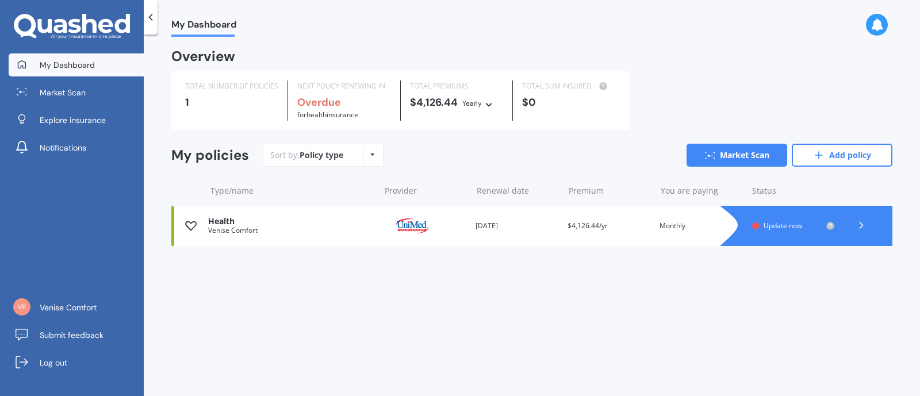
click at [52, 361] on span "Log out" at bounding box center [54, 363] width 28 height 12
